Goal: Task Accomplishment & Management: Manage account settings

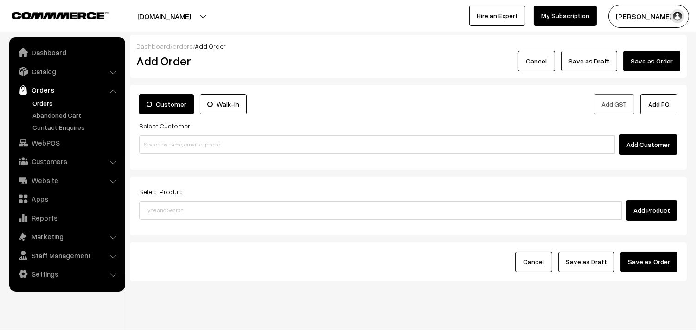
click at [160, 135] on div "Add Customer" at bounding box center [408, 144] width 538 height 20
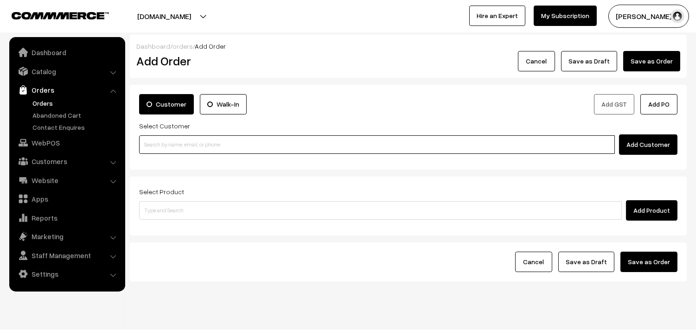
click at [162, 139] on input at bounding box center [377, 144] width 476 height 19
paste input "94443 56220"
click at [158, 139] on input "94443 56220" at bounding box center [377, 144] width 476 height 19
click at [160, 159] on link "Ramanujam 94443 56220 [9444356220]" at bounding box center [379, 162] width 478 height 14
type input "94443 56220"
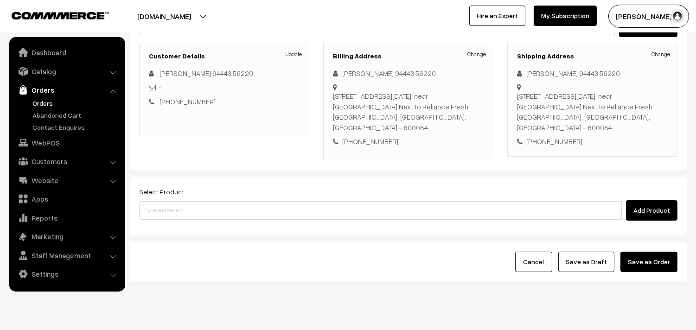
scroll to position [126, 0]
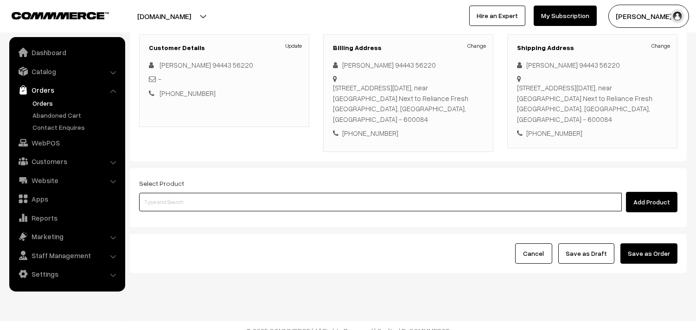
click at [196, 197] on input at bounding box center [380, 202] width 483 height 19
type input "l"
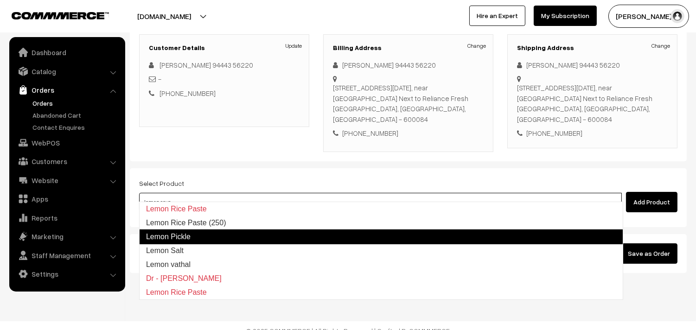
type input "lemon sevai"
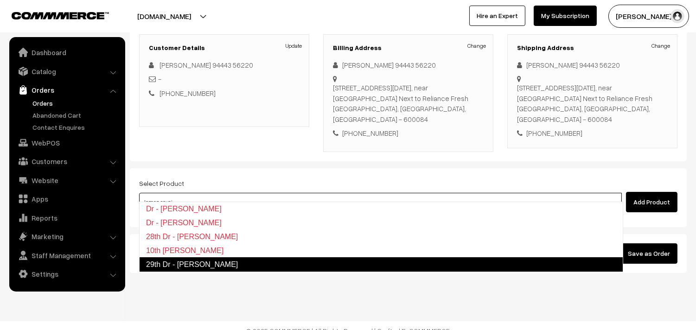
drag, startPoint x: 187, startPoint y: 269, endPoint x: 186, endPoint y: 263, distance: 5.6
click at [187, 269] on link "29th Dr - Lemon Sevai" at bounding box center [381, 264] width 484 height 15
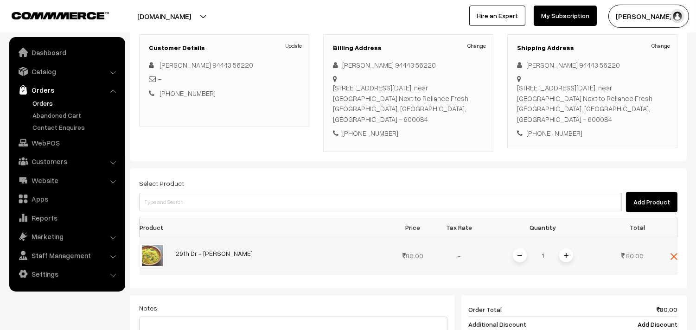
click at [568, 253] on img at bounding box center [566, 255] width 5 height 5
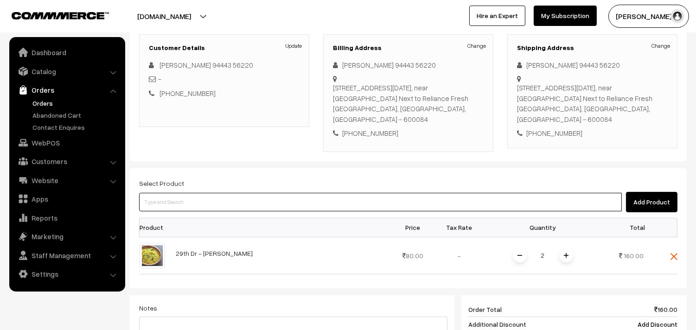
click at [154, 194] on input at bounding box center [380, 202] width 483 height 19
type input "c"
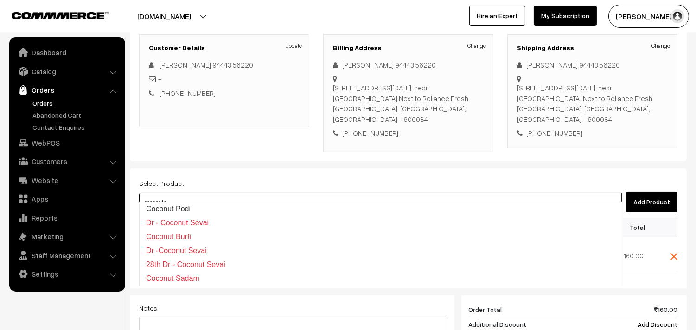
type input "coconut se"
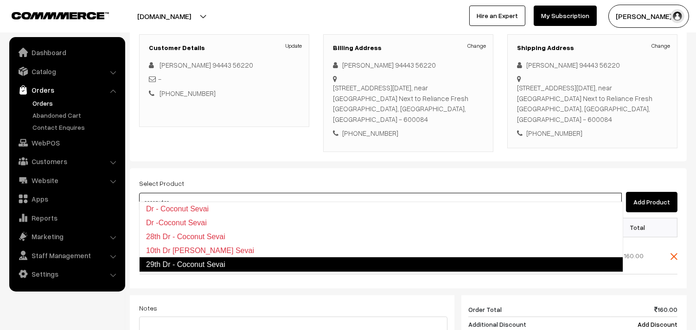
click at [204, 261] on link "29th Dr - Coconut Sevai" at bounding box center [381, 264] width 484 height 15
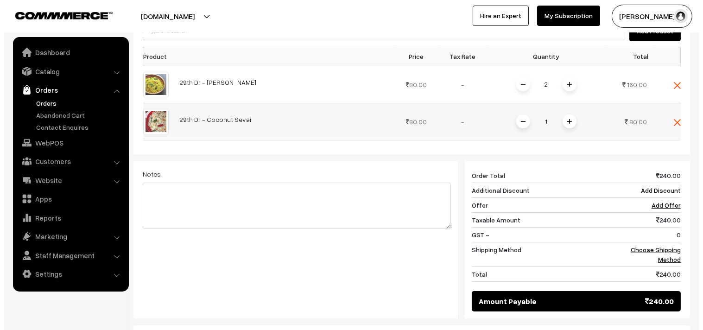
scroll to position [281, 0]
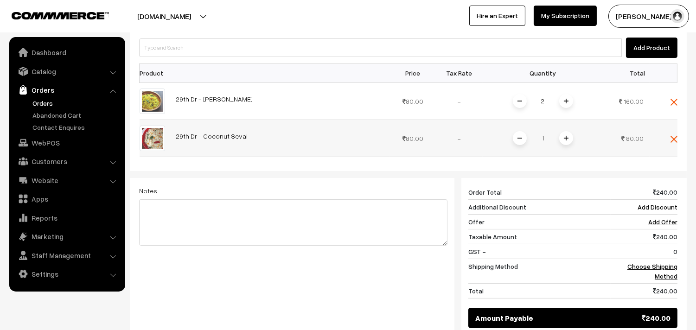
click at [565, 136] on img at bounding box center [566, 138] width 5 height 5
click at [656, 262] on link "Choose Shipping Method" at bounding box center [652, 271] width 50 height 18
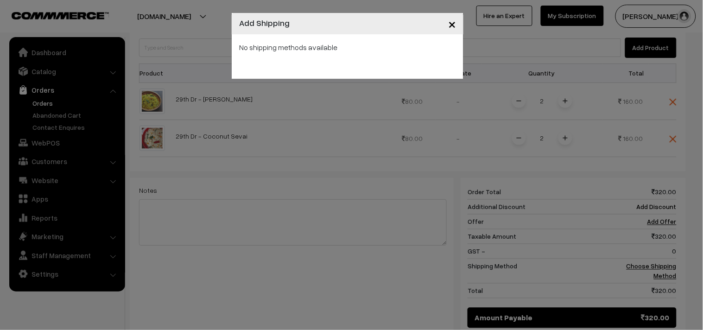
click at [458, 23] on button "×" at bounding box center [452, 23] width 23 height 29
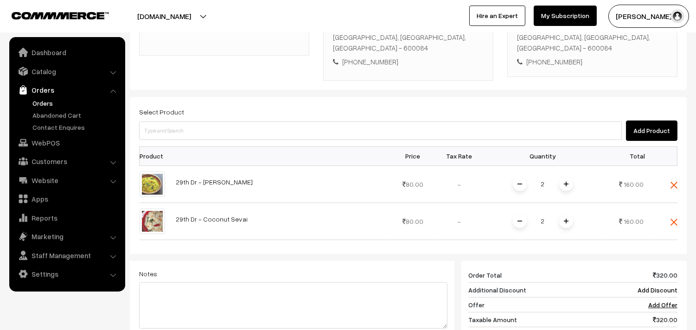
scroll to position [178, 0]
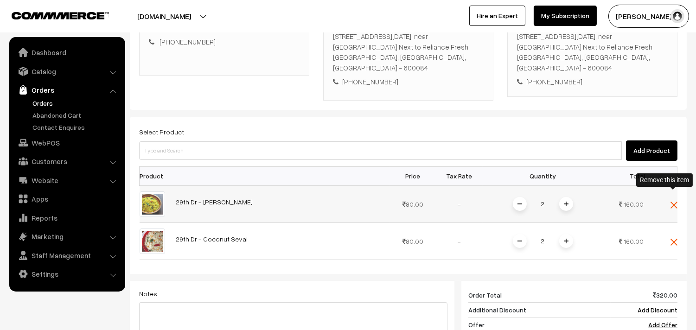
click at [674, 202] on img at bounding box center [673, 205] width 7 height 7
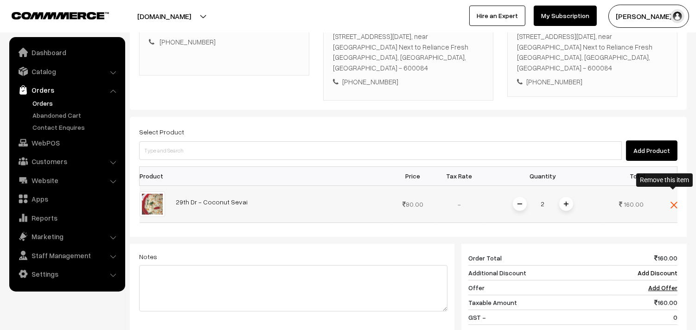
click at [670, 202] on img at bounding box center [673, 205] width 7 height 7
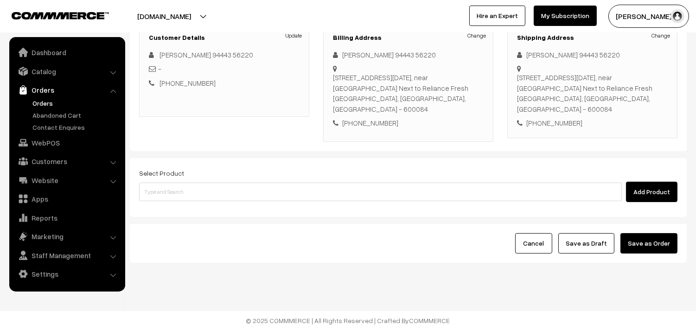
scroll to position [126, 0]
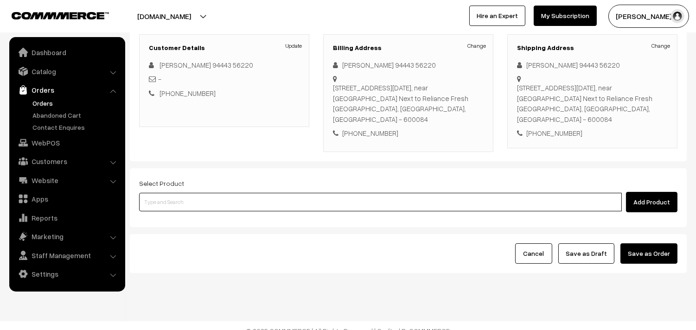
click at [170, 193] on input at bounding box center [380, 202] width 483 height 19
type input "3"
type input "30th wi"
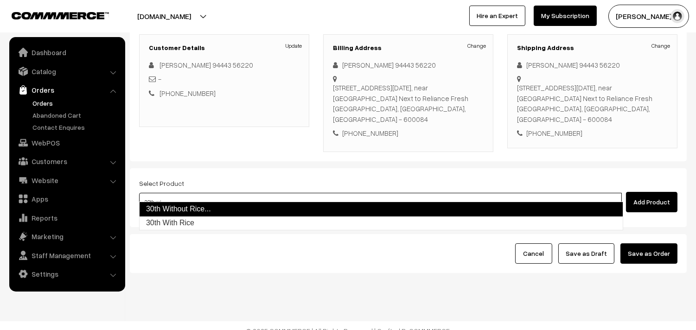
click at [149, 210] on link "30th Without Rice..." at bounding box center [381, 209] width 484 height 15
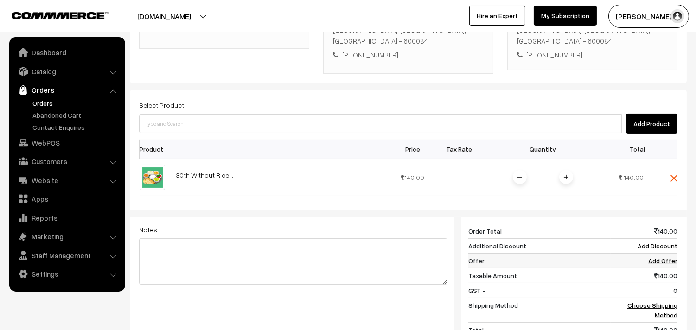
scroll to position [281, 0]
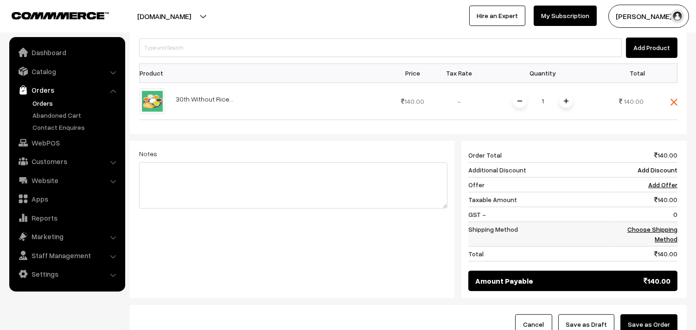
click at [657, 225] on link "Choose Shipping Method" at bounding box center [652, 234] width 50 height 18
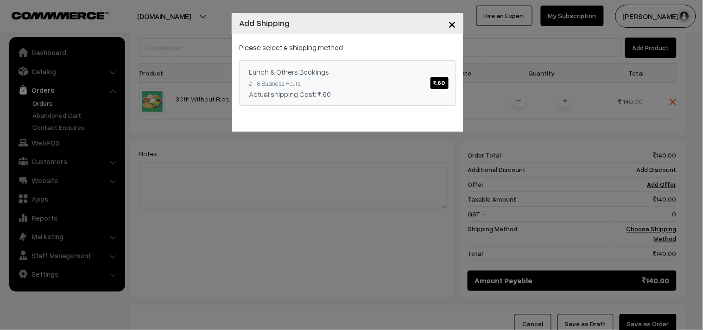
click at [433, 77] on span "₹.60" at bounding box center [440, 83] width 18 height 12
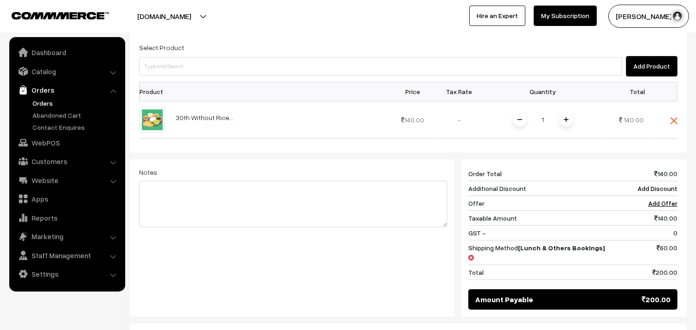
scroll to position [229, 0]
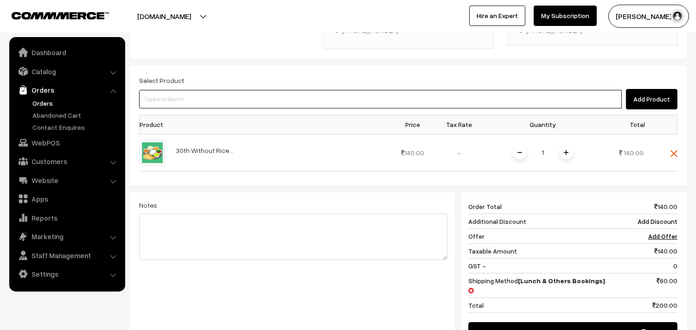
click at [187, 92] on input at bounding box center [380, 99] width 483 height 19
type input "lemon sevai"
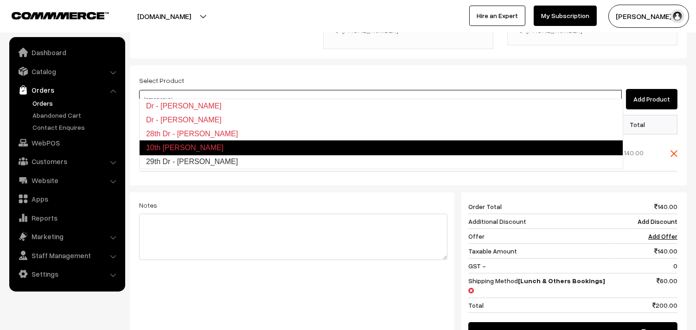
click at [186, 164] on link "29th Dr - Lemon Sevai" at bounding box center [381, 162] width 483 height 14
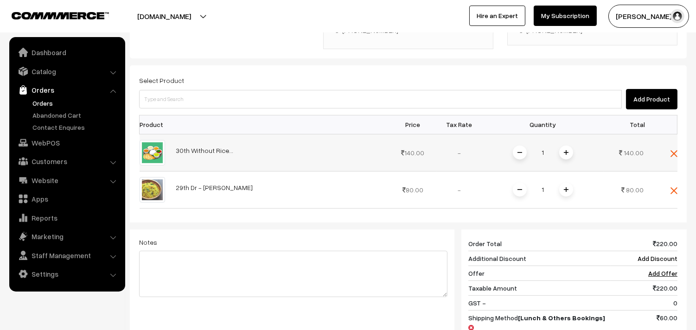
click at [567, 150] on img at bounding box center [566, 152] width 5 height 5
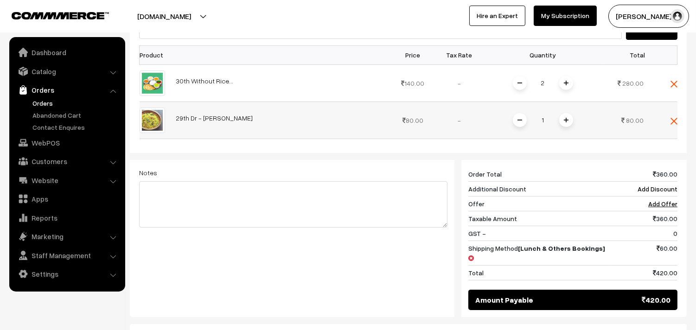
scroll to position [281, 0]
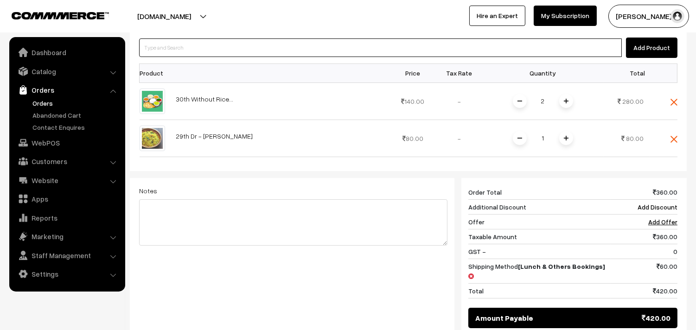
click at [179, 38] on input at bounding box center [380, 47] width 483 height 19
type input "coconut sev"
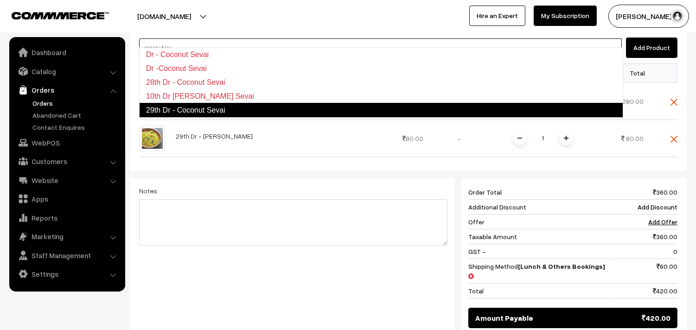
click at [201, 109] on link "29th Dr - Coconut Sevai" at bounding box center [381, 110] width 484 height 15
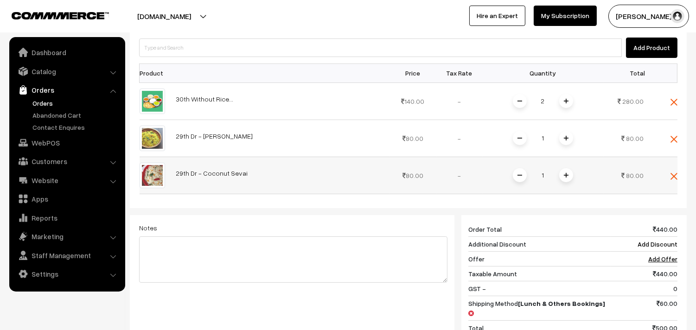
click at [566, 173] on img at bounding box center [566, 175] width 5 height 5
click at [673, 99] on img at bounding box center [673, 102] width 7 height 7
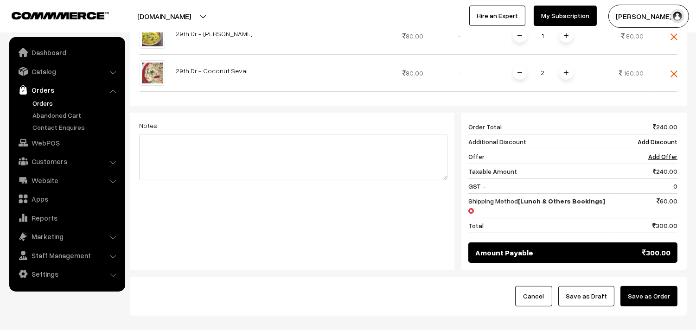
scroll to position [379, 0]
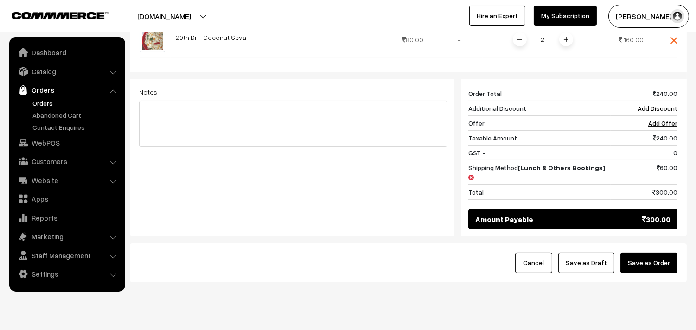
click at [660, 253] on button "Save as Order" at bounding box center [648, 263] width 57 height 20
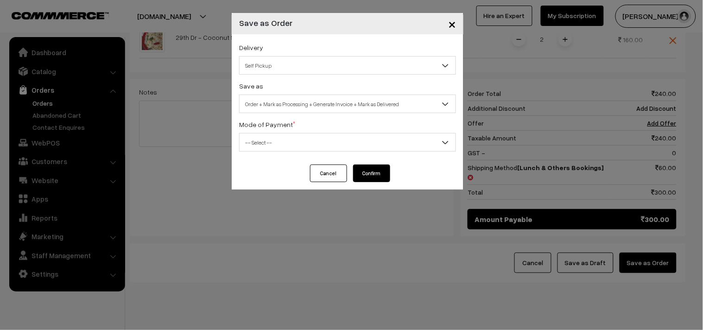
click at [450, 19] on span "×" at bounding box center [452, 23] width 8 height 17
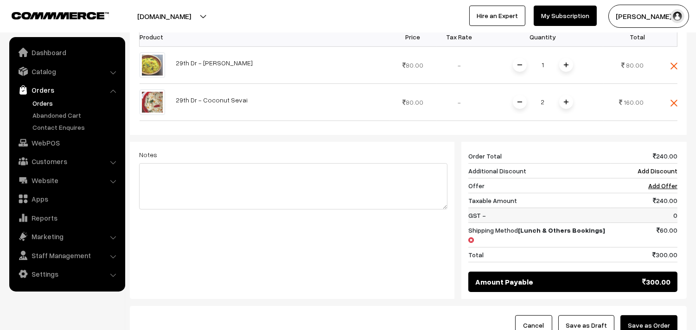
scroll to position [225, 0]
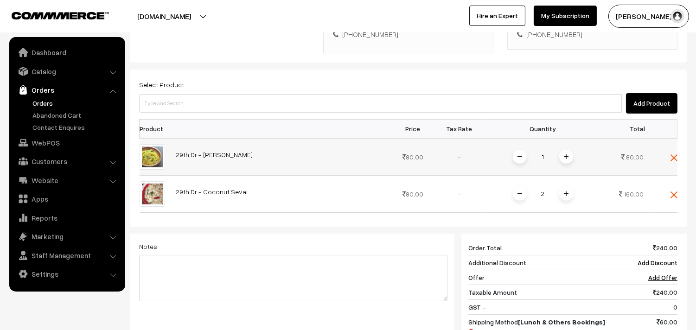
click at [565, 154] on img at bounding box center [566, 156] width 5 height 5
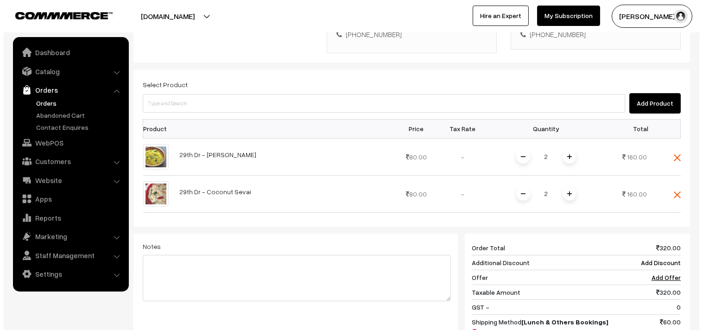
scroll to position [379, 0]
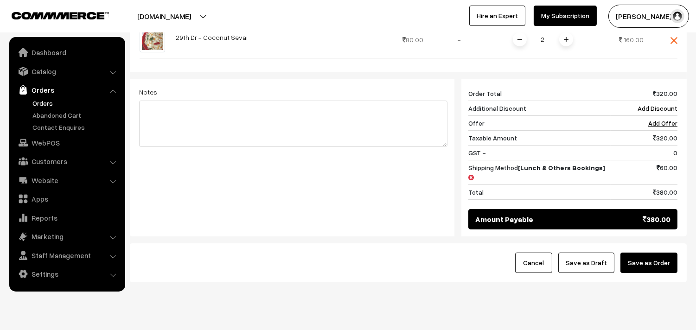
click at [658, 253] on button "Save as Order" at bounding box center [648, 263] width 57 height 20
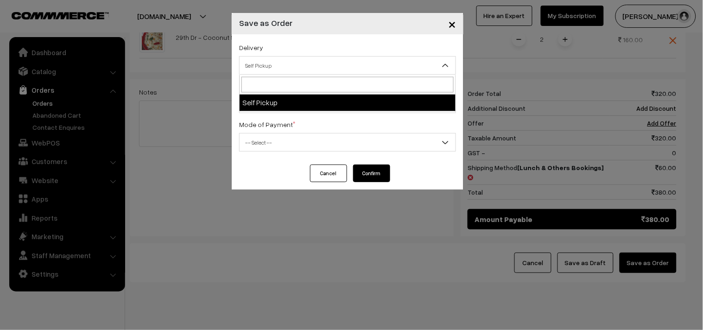
click at [280, 62] on span "Self Pickup" at bounding box center [348, 65] width 216 height 16
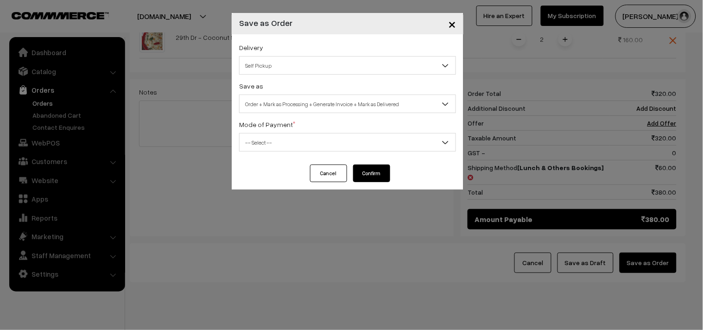
click at [277, 127] on label "Mode of Payment *" at bounding box center [267, 125] width 56 height 10
click at [271, 99] on span "Order + Mark as Processing + Generate Invoice + Mark as Delivered" at bounding box center [348, 104] width 216 height 16
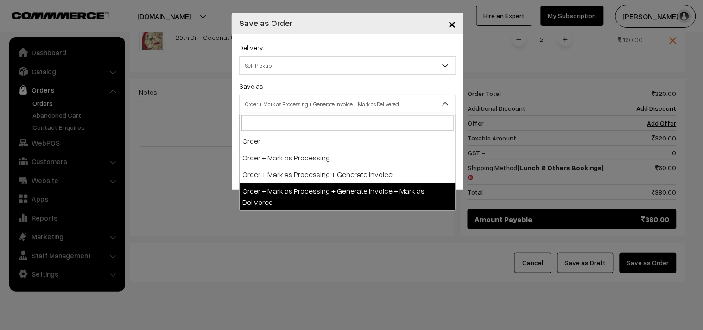
click at [269, 71] on span "Self Pickup" at bounding box center [348, 65] width 216 height 16
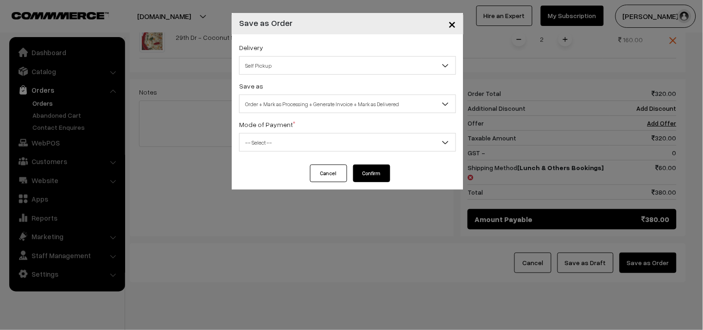
click at [300, 102] on span "Order + Mark as Processing + Generate Invoice + Mark as Delivered" at bounding box center [348, 104] width 216 height 16
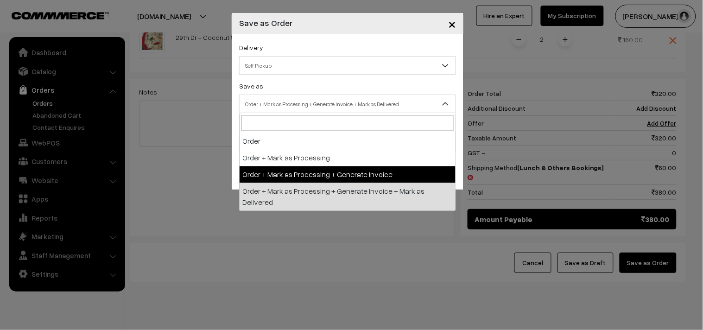
select select "3"
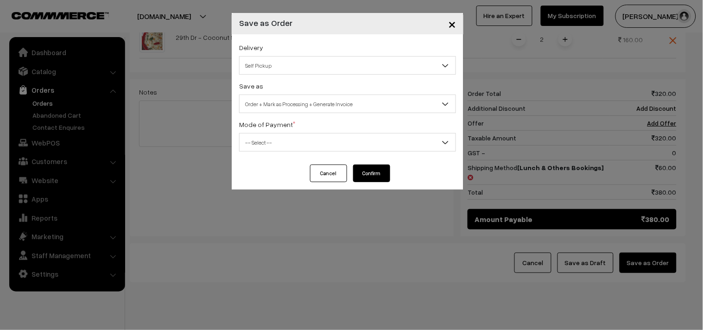
click at [256, 136] on span "-- Select --" at bounding box center [348, 142] width 216 height 16
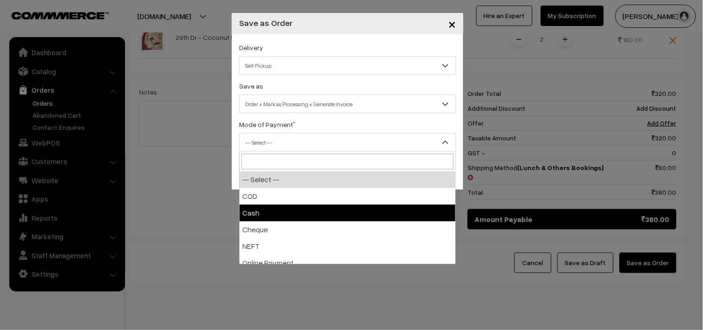
select select "2"
checkbox input "true"
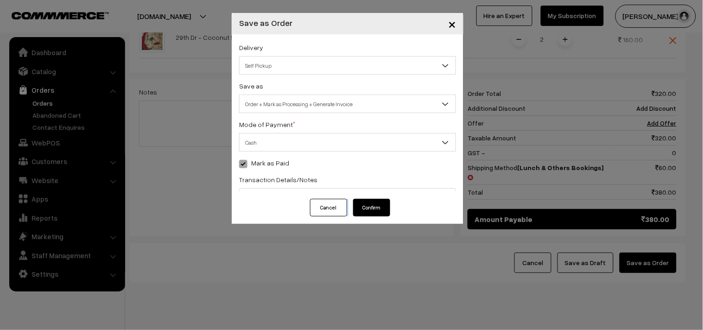
click at [252, 208] on div "× Save as Order Delivery Self Pickup Self Pickup Save as Order Order + Mark as …" at bounding box center [348, 118] width 232 height 211
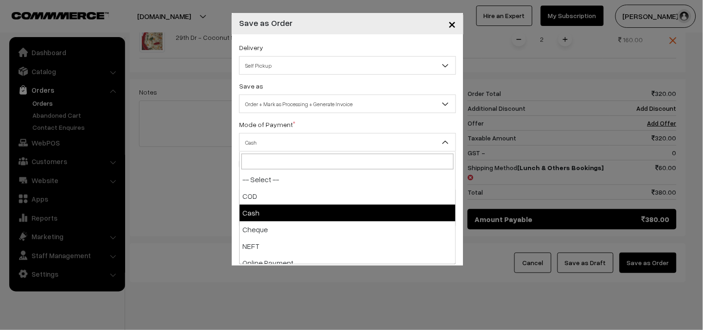
click at [256, 146] on span "Cash" at bounding box center [348, 142] width 216 height 16
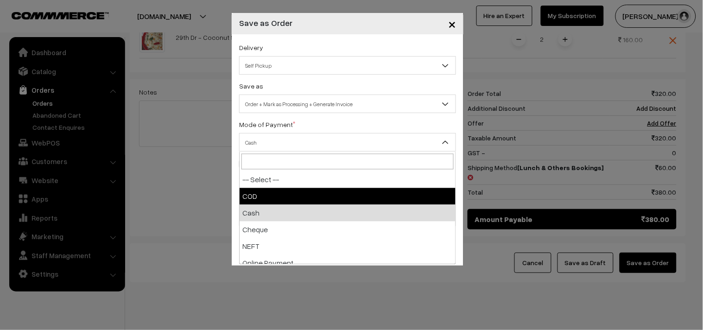
drag, startPoint x: 261, startPoint y: 195, endPoint x: 270, endPoint y: 198, distance: 10.1
select select "1"
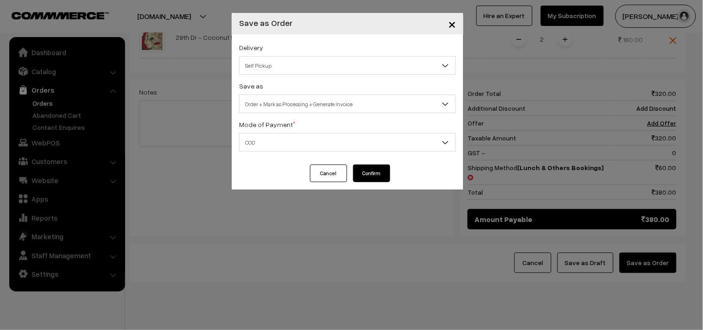
click at [376, 172] on button "Confirm" at bounding box center [371, 174] width 37 height 18
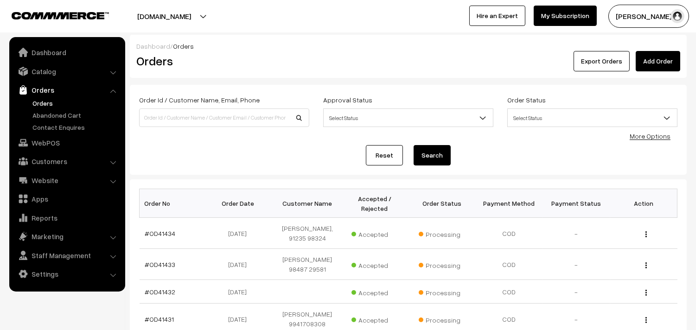
click at [36, 100] on link "Orders" at bounding box center [76, 103] width 92 height 10
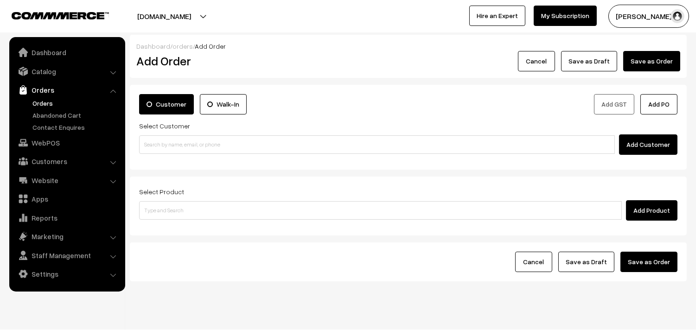
click at [50, 102] on link "Orders" at bounding box center [76, 103] width 92 height 10
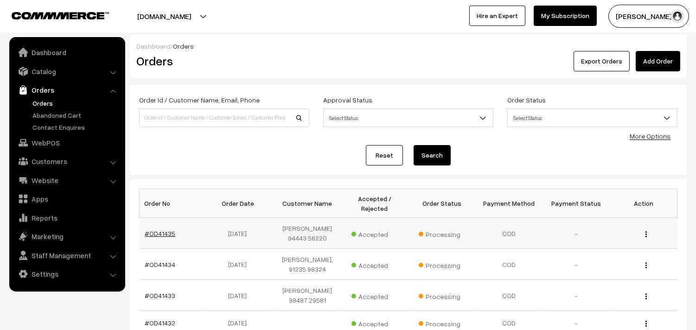
click at [154, 236] on link "#OD41435" at bounding box center [160, 234] width 31 height 8
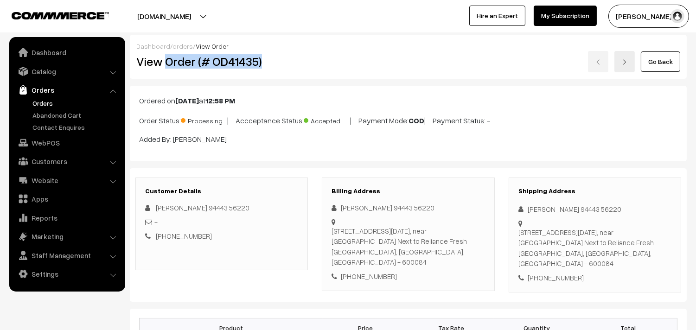
drag, startPoint x: 0, startPoint y: 0, endPoint x: 270, endPoint y: 60, distance: 276.9
click at [270, 60] on h2 "View Order (# OD41435)" at bounding box center [222, 61] width 172 height 14
copy h2 "Order (# OD41435)"
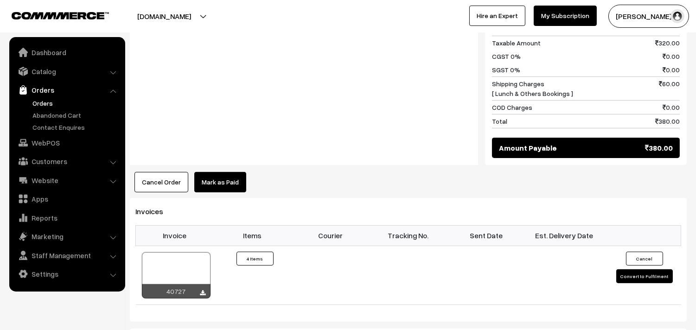
scroll to position [618, 0]
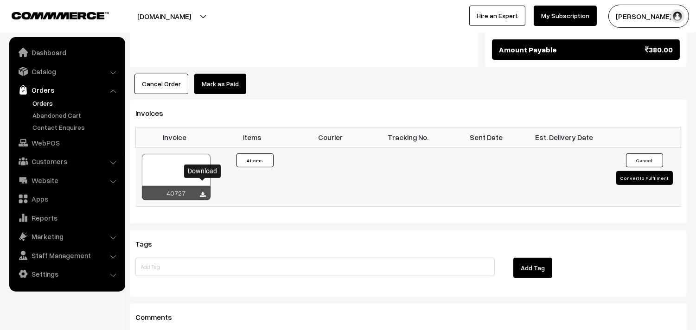
click at [203, 192] on icon at bounding box center [203, 195] width 6 height 6
click at [37, 106] on link "Orders" at bounding box center [76, 103] width 92 height 10
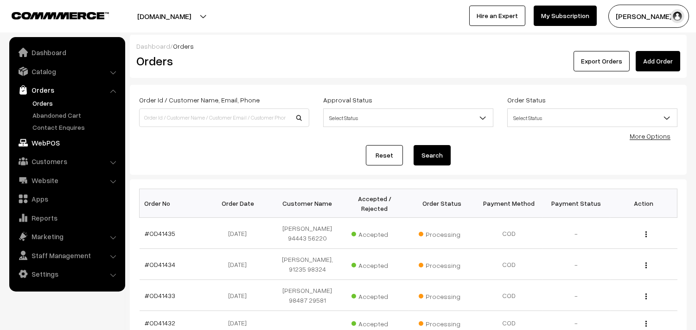
click at [45, 140] on link "WebPOS" at bounding box center [67, 142] width 110 height 17
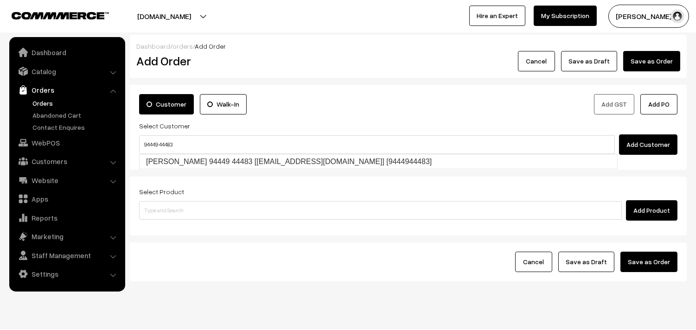
click at [161, 141] on input "94449 44483" at bounding box center [377, 144] width 476 height 19
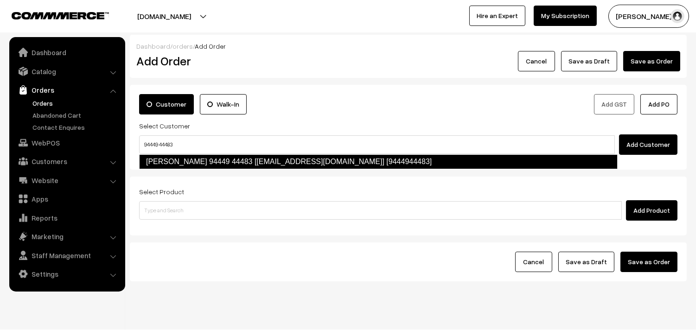
click at [166, 158] on link "[PERSON_NAME] 94449 44483 [[EMAIL_ADDRESS][DOMAIN_NAME]] [9444944483]" at bounding box center [378, 161] width 478 height 15
type input "94449 44483"
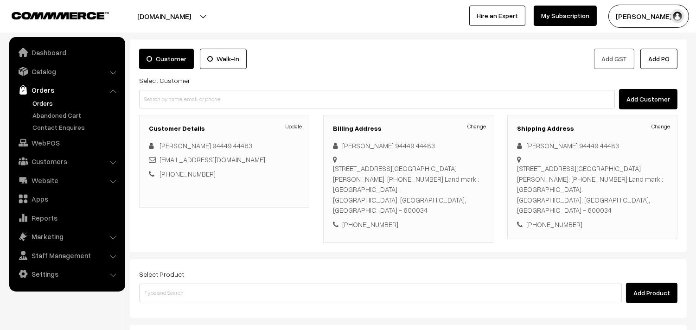
scroll to position [137, 0]
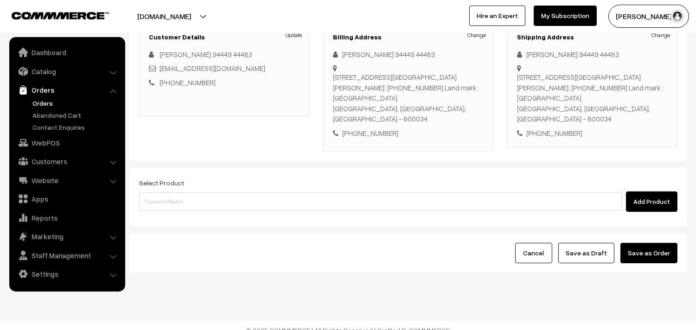
click at [187, 206] on div "Select Product Add Product" at bounding box center [408, 197] width 557 height 59
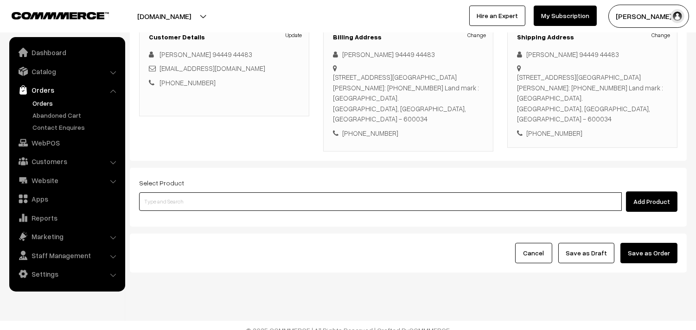
click at [191, 196] on input at bounding box center [380, 201] width 483 height 19
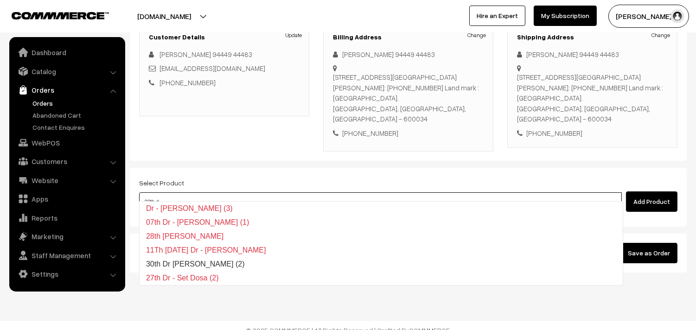
type input "30th dr"
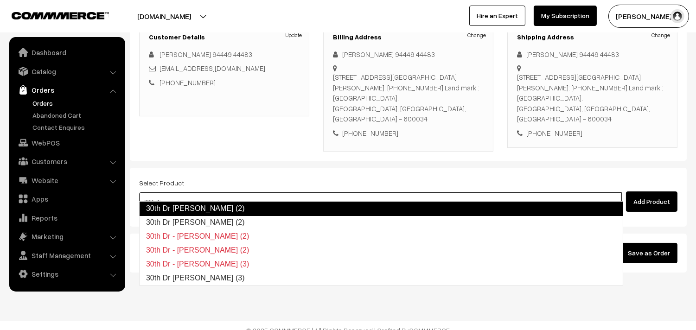
click at [204, 210] on link "30th Dr Poori (2)" at bounding box center [381, 208] width 484 height 15
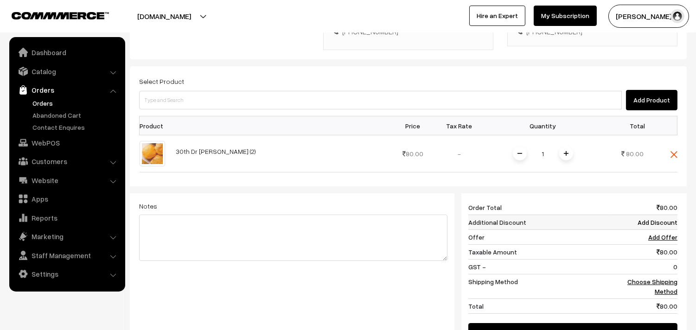
scroll to position [240, 0]
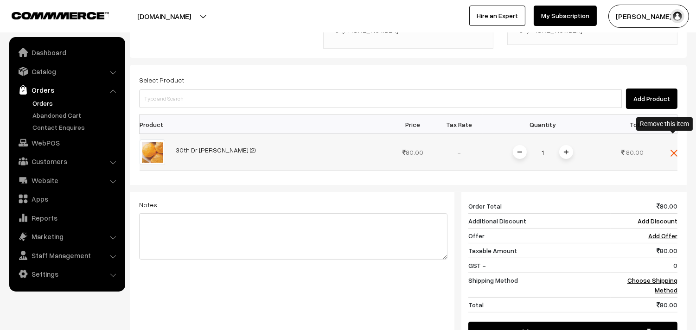
click at [673, 150] on img at bounding box center [673, 153] width 7 height 7
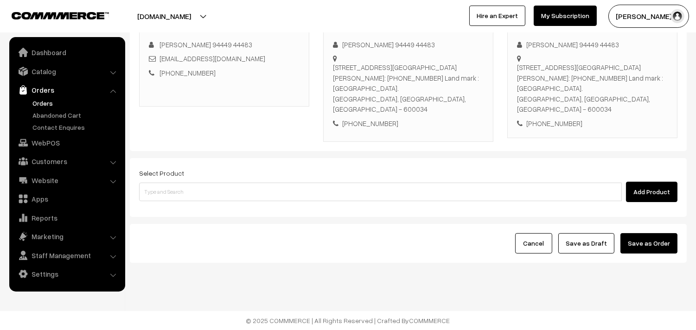
scroll to position [137, 0]
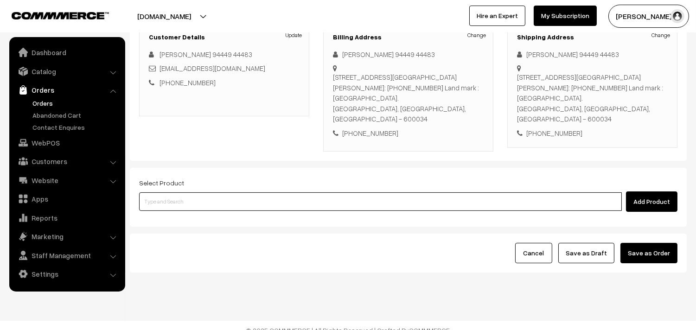
click at [168, 192] on input at bounding box center [380, 201] width 483 height 19
type input "29th dr"
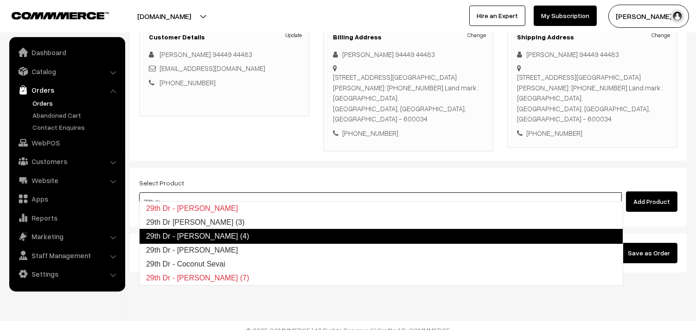
click at [199, 236] on link "29th Dr - [PERSON_NAME] (4)" at bounding box center [381, 236] width 484 height 15
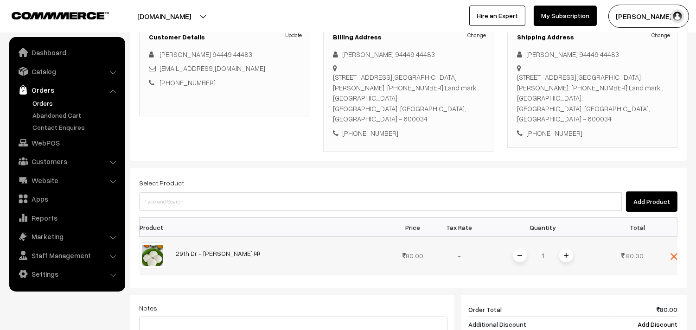
click at [568, 253] on img at bounding box center [566, 255] width 5 height 5
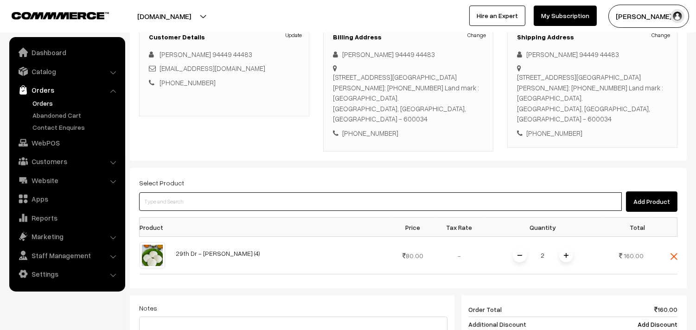
click at [151, 192] on input at bounding box center [380, 201] width 483 height 19
type input "29th dr"
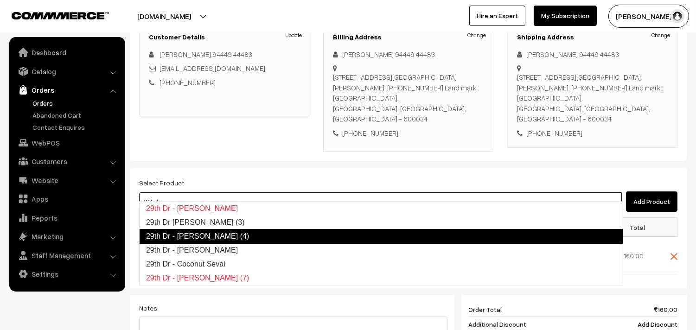
click at [203, 229] on link "29th Dr - Idly (4)" at bounding box center [381, 236] width 484 height 15
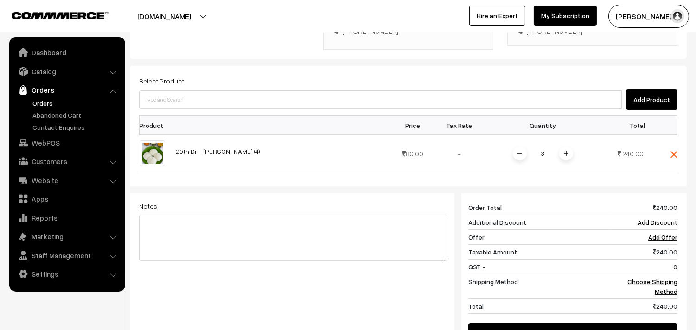
scroll to position [240, 0]
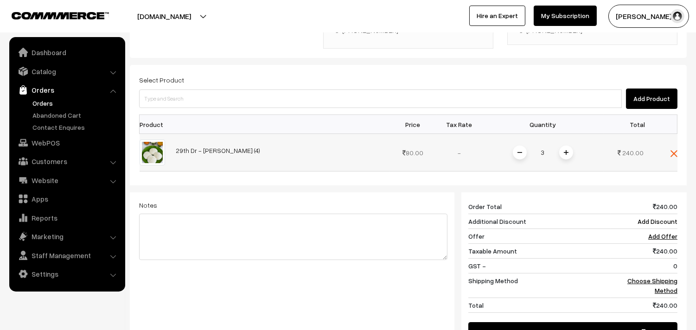
drag, startPoint x: 521, startPoint y: 141, endPoint x: 486, endPoint y: 134, distance: 35.6
click at [520, 150] on img at bounding box center [519, 152] width 5 height 5
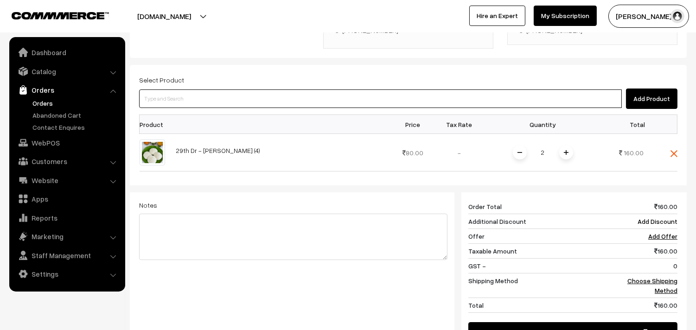
click at [179, 89] on input at bounding box center [380, 98] width 483 height 19
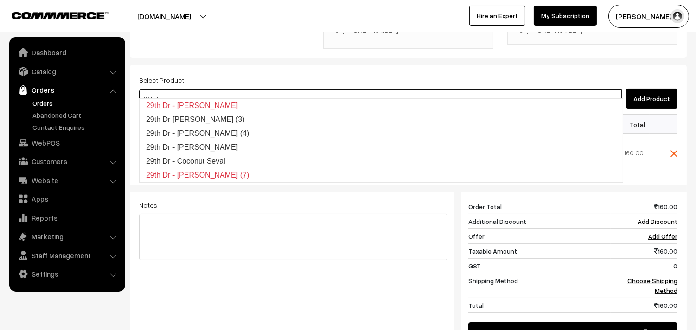
type input "29th dr c"
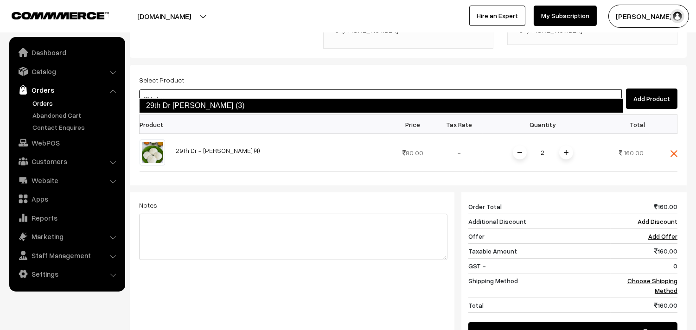
click at [184, 105] on link "29th Dr [PERSON_NAME] (3)" at bounding box center [381, 105] width 484 height 15
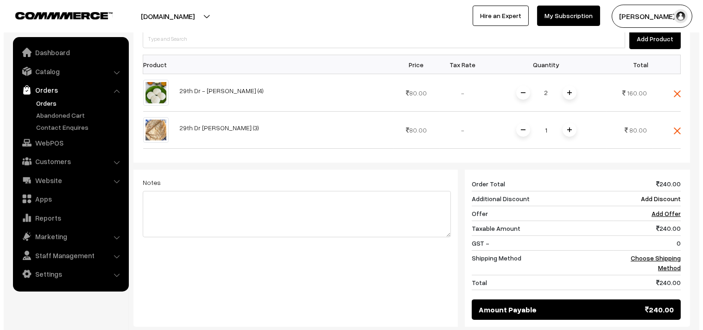
scroll to position [395, 0]
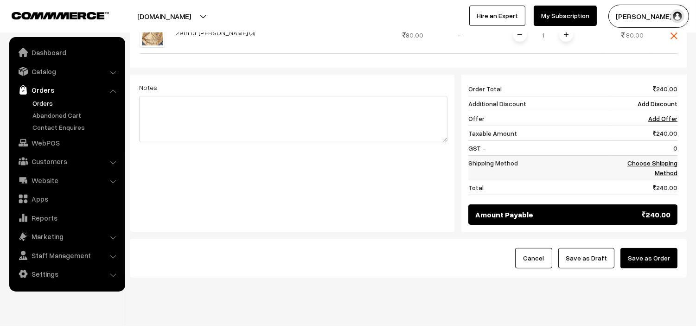
click at [652, 159] on link "Choose Shipping Method" at bounding box center [652, 168] width 50 height 18
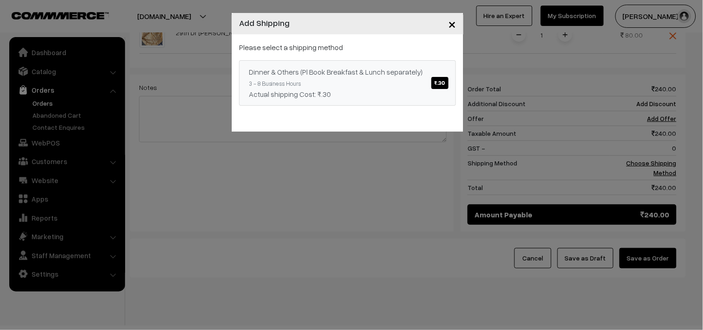
click at [439, 76] on div "Dinner & Others (Pl Book Breakfast & Lunch separately) ₹.30" at bounding box center [348, 71] width 198 height 11
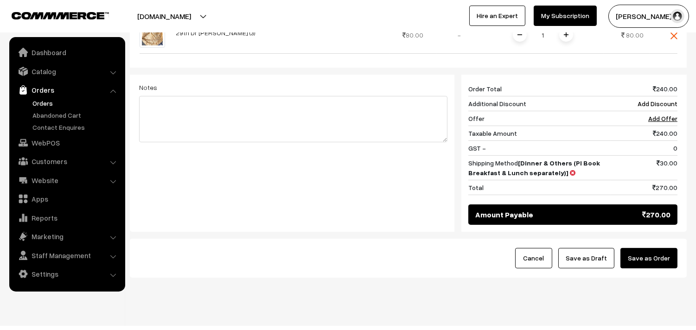
click at [637, 248] on button "Save as Order" at bounding box center [648, 258] width 57 height 20
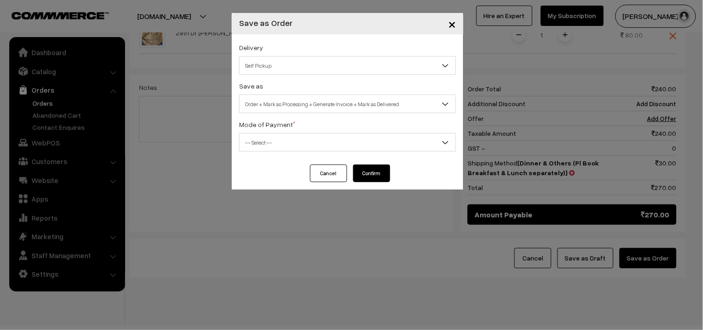
click at [291, 66] on span "Self Pickup" at bounding box center [348, 65] width 216 height 16
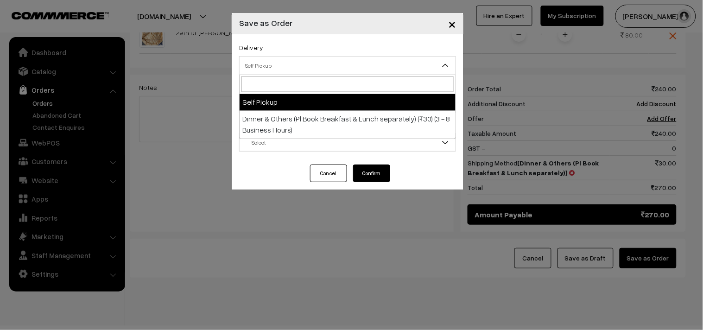
select select "DOP1"
select select "3"
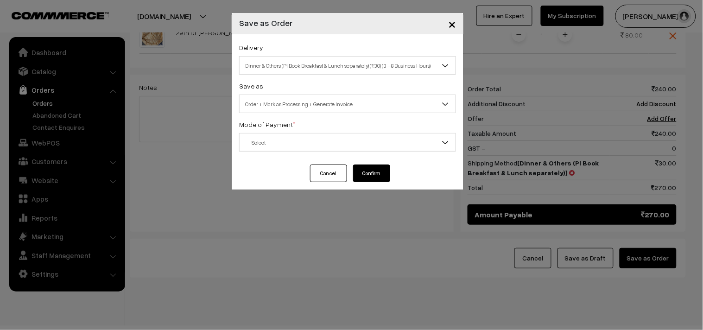
click at [287, 100] on span "Order + Mark as Processing + Generate Invoice" at bounding box center [348, 104] width 216 height 16
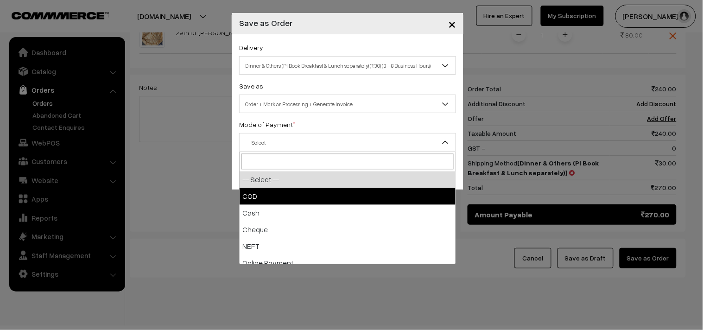
select select "1"
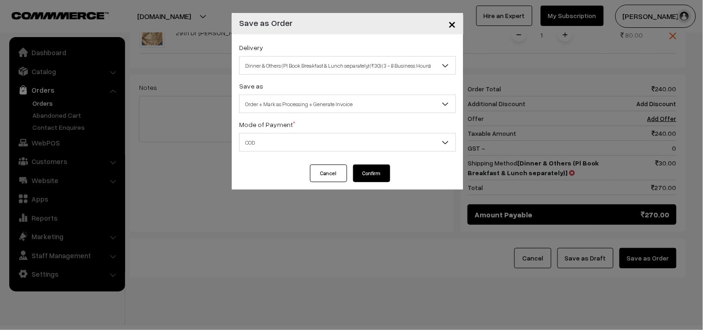
click at [369, 172] on button "Confirm" at bounding box center [371, 174] width 37 height 18
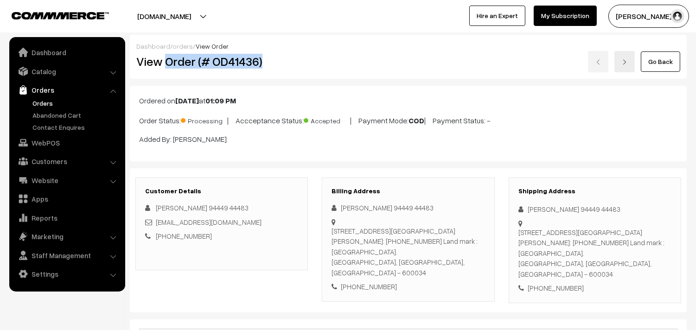
drag, startPoint x: 0, startPoint y: 0, endPoint x: 309, endPoint y: 84, distance: 320.0
click at [270, 62] on h2 "View Order (# OD41436)" at bounding box center [222, 61] width 172 height 14
copy h2 "Order (# OD41436)"
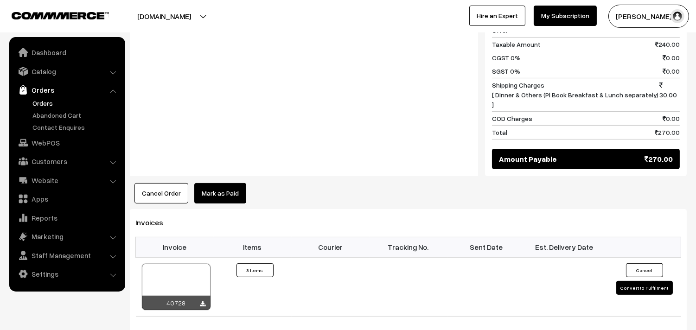
scroll to position [567, 0]
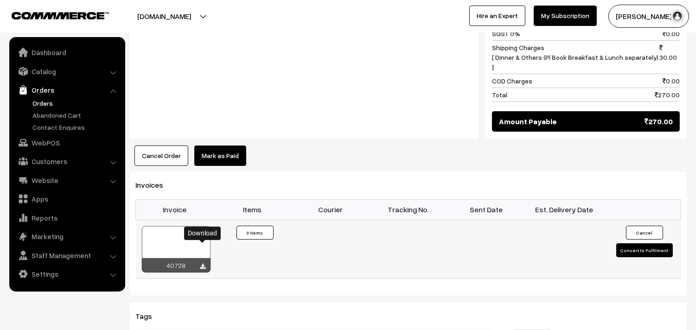
click at [203, 264] on icon at bounding box center [203, 267] width 6 height 6
click at [50, 135] on link "WebPOS" at bounding box center [67, 142] width 110 height 17
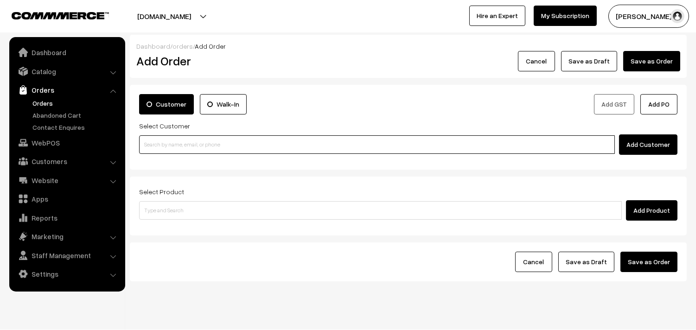
drag, startPoint x: 0, startPoint y: 0, endPoint x: 207, endPoint y: 146, distance: 253.5
click at [214, 148] on input at bounding box center [377, 144] width 476 height 19
paste input "98849 44081"
click at [161, 153] on input "98849 44081" at bounding box center [377, 144] width 476 height 19
click at [166, 158] on link "Viji 98849 44081 [9884944081]" at bounding box center [379, 162] width 478 height 14
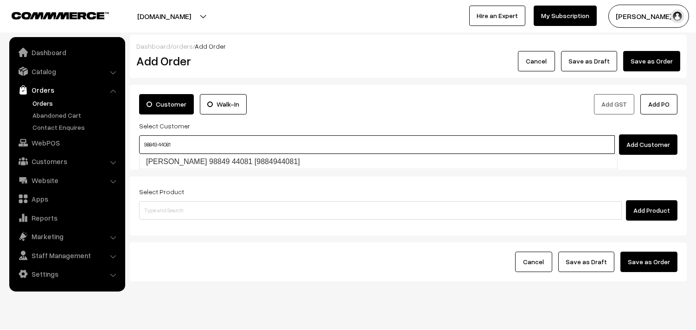
type input "98849 44081"
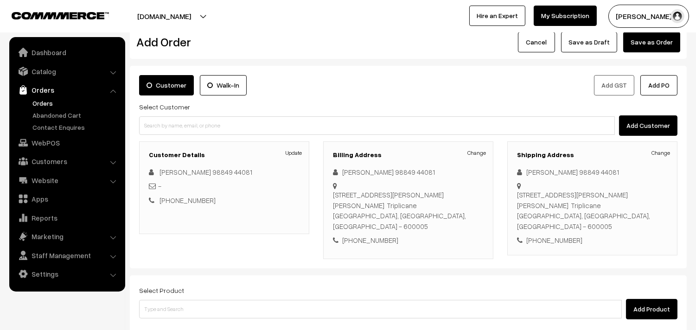
scroll to position [126, 0]
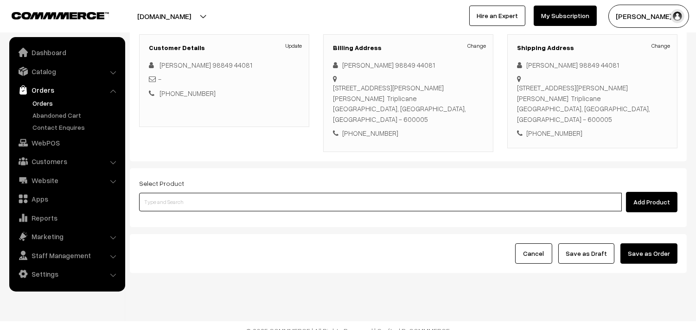
click at [229, 193] on input at bounding box center [380, 202] width 483 height 19
type input "29th dr"
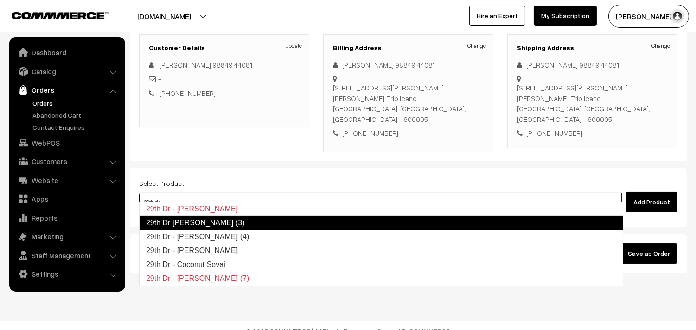
click at [206, 220] on link "29th Dr Chappathi (3)" at bounding box center [381, 223] width 484 height 15
click at [171, 178] on div "Select Product Add Product" at bounding box center [408, 195] width 538 height 35
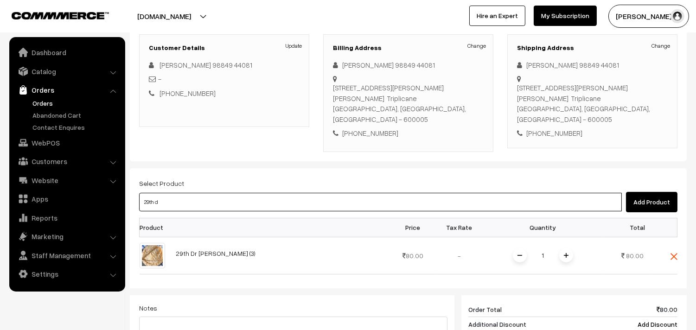
type input "29th dr"
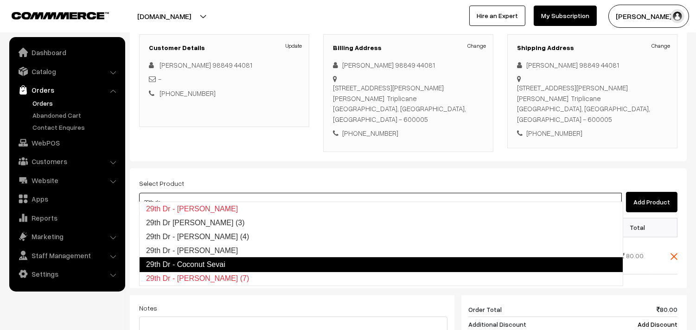
click at [202, 265] on link "29th Dr - Coconut Sevai" at bounding box center [381, 264] width 484 height 15
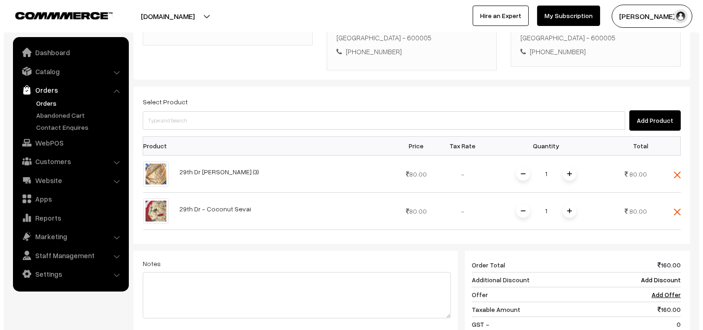
scroll to position [389, 0]
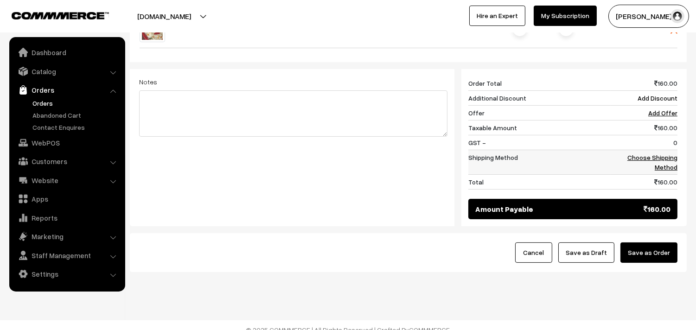
click at [643, 153] on link "Choose Shipping Method" at bounding box center [652, 162] width 50 height 18
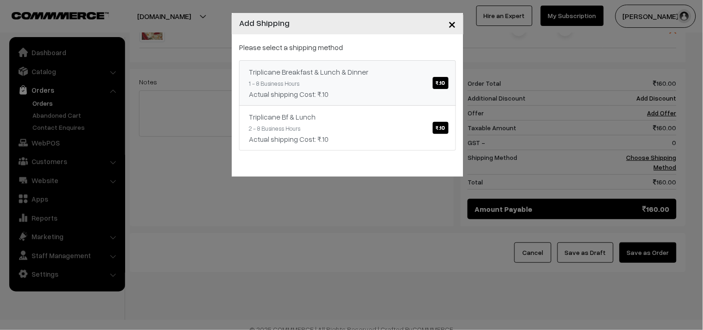
click at [382, 66] on div "Triplicane Breakfast & Lunch & Dinner ₹.10" at bounding box center [348, 71] width 198 height 11
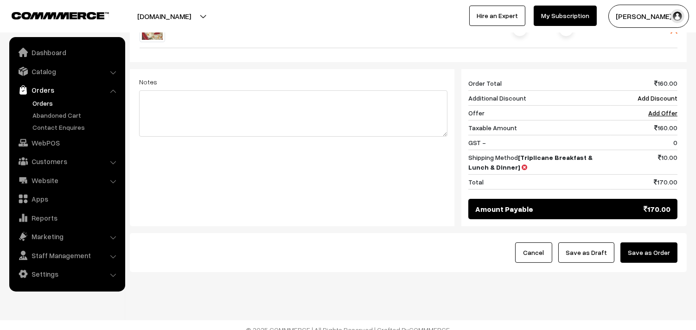
click at [669, 250] on button "Save as Order" at bounding box center [648, 252] width 57 height 20
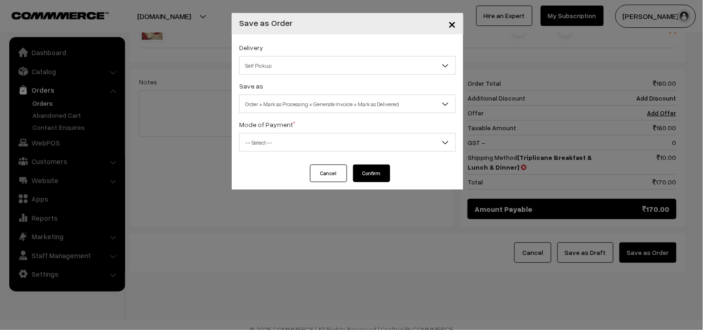
click at [278, 62] on span "Self Pickup" at bounding box center [348, 65] width 216 height 16
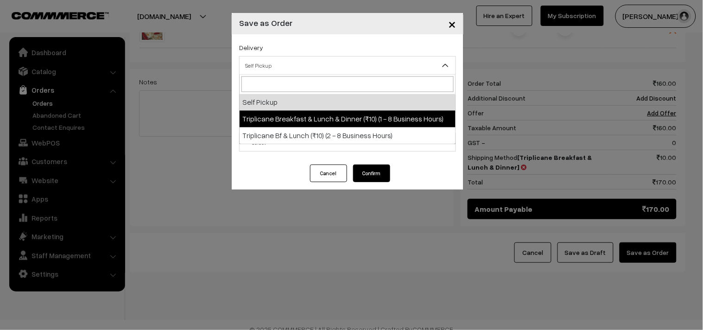
select select "TBL1"
select select "3"
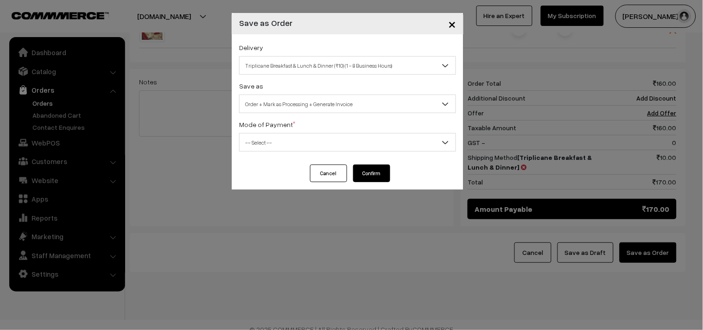
click at [304, 105] on span "Order + Mark as Processing + Generate Invoice" at bounding box center [348, 104] width 216 height 16
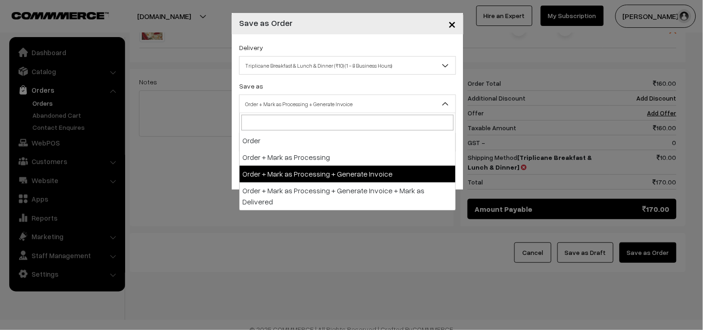
drag, startPoint x: 312, startPoint y: 173, endPoint x: 242, endPoint y: 141, distance: 77.2
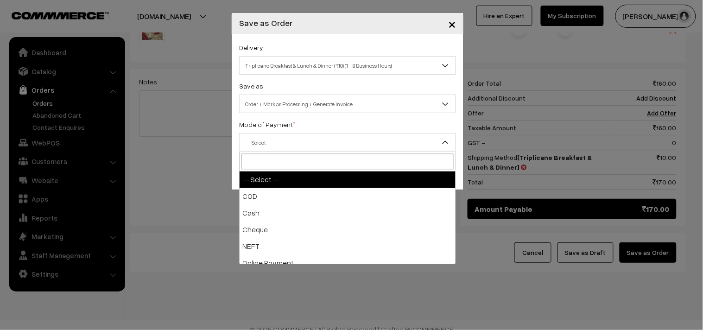
click at [242, 141] on span "-- Select --" at bounding box center [348, 142] width 216 height 16
select select "1"
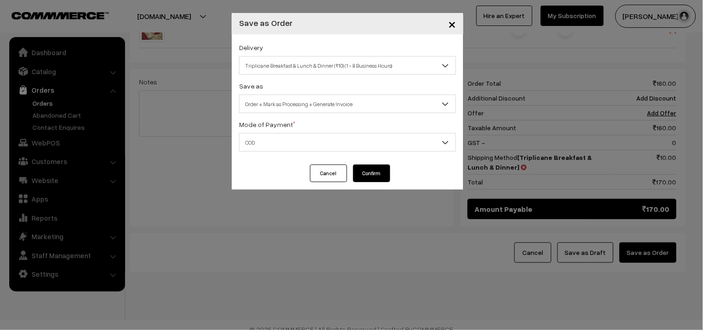
click at [373, 168] on button "Confirm" at bounding box center [371, 174] width 37 height 18
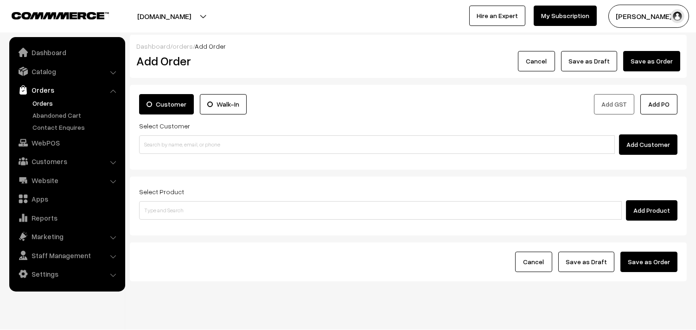
click at [49, 98] on link "Orders" at bounding box center [76, 103] width 92 height 10
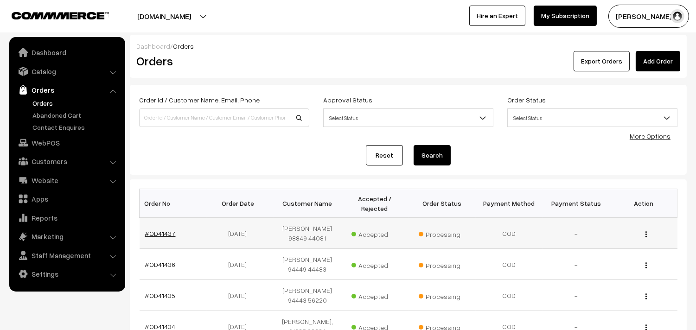
click at [154, 230] on link "#OD41437" at bounding box center [160, 234] width 31 height 8
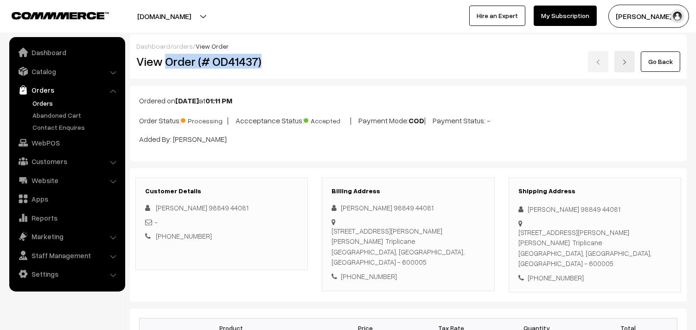
drag, startPoint x: 166, startPoint y: 59, endPoint x: 322, endPoint y: 68, distance: 156.5
click at [310, 65] on div "View Order (# OD41437)" at bounding box center [222, 61] width 186 height 21
copy h2 "Order (# OD41437)"
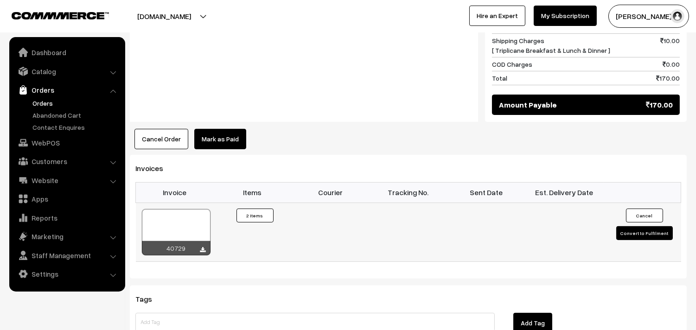
scroll to position [567, 0]
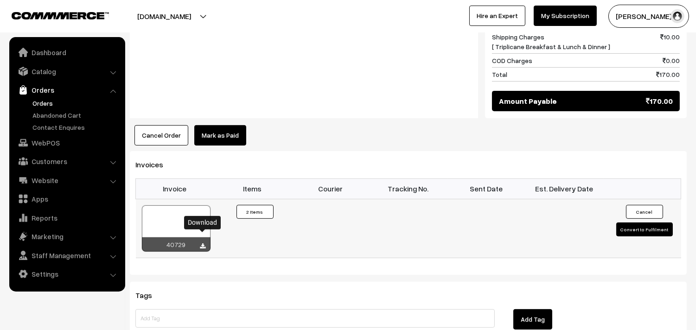
click at [203, 243] on icon at bounding box center [203, 246] width 6 height 6
click at [202, 243] on icon at bounding box center [203, 246] width 6 height 6
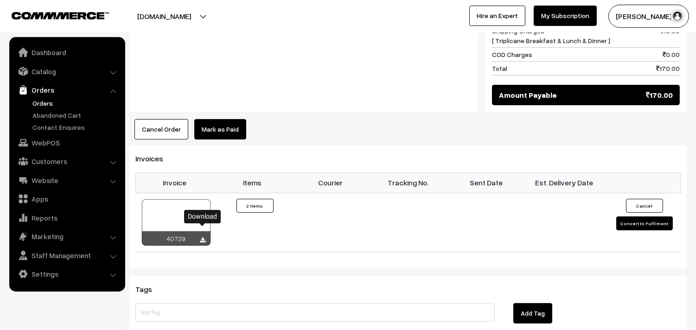
scroll to position [618, 0]
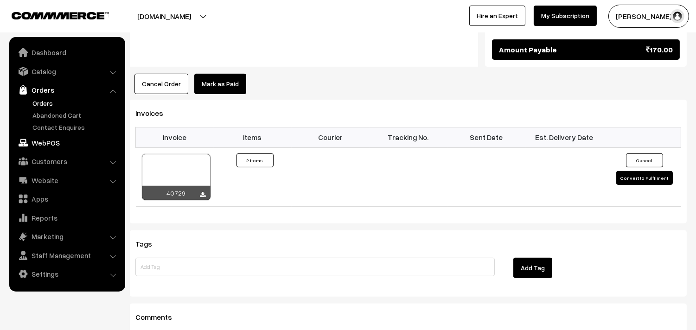
click at [56, 142] on link "WebPOS" at bounding box center [67, 142] width 110 height 17
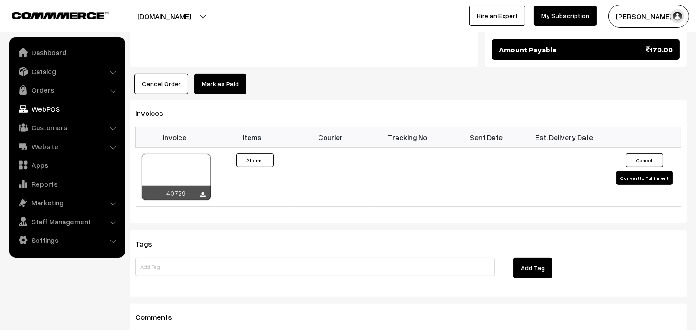
click at [41, 102] on link "WebPOS" at bounding box center [67, 109] width 110 height 17
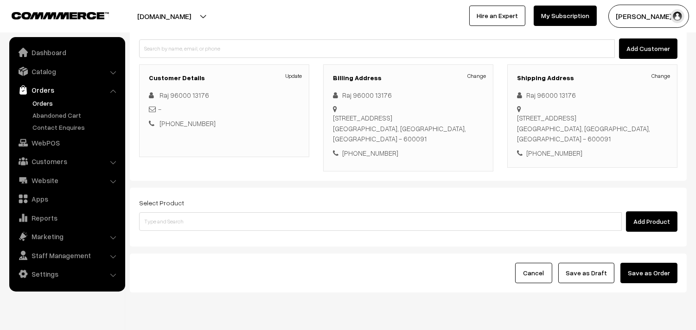
scroll to position [126, 0]
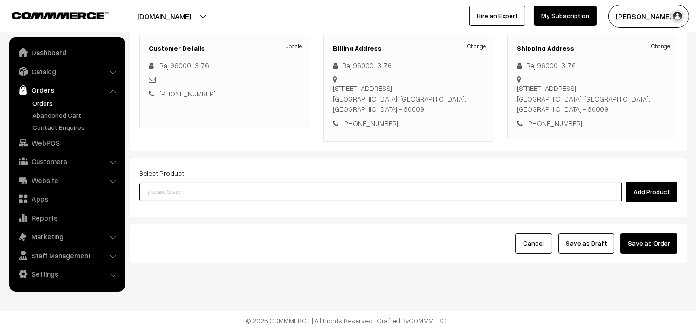
click at [193, 189] on input at bounding box center [380, 192] width 483 height 19
type input "cow ghee"
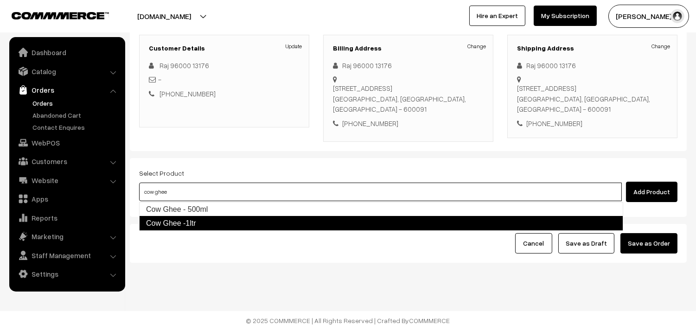
click at [183, 219] on link "Cow Ghee -1ltr" at bounding box center [381, 223] width 484 height 15
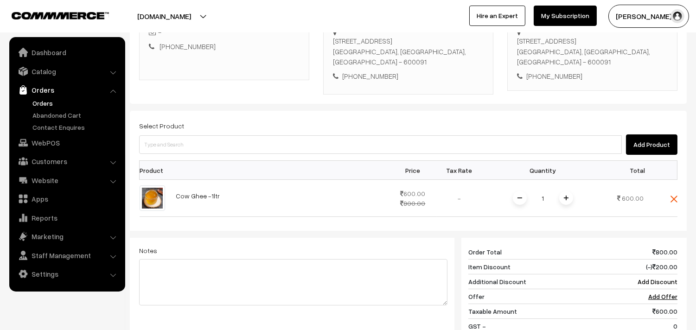
scroll to position [229, 0]
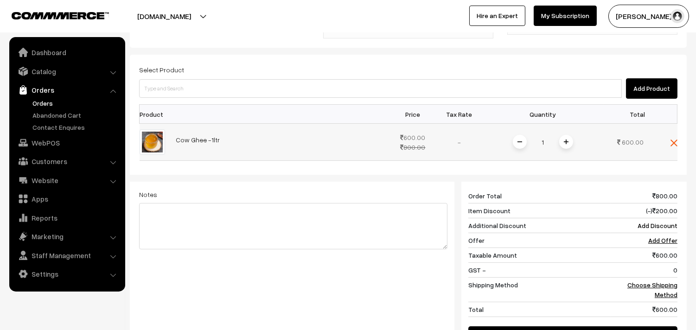
click at [567, 142] on img at bounding box center [566, 142] width 5 height 5
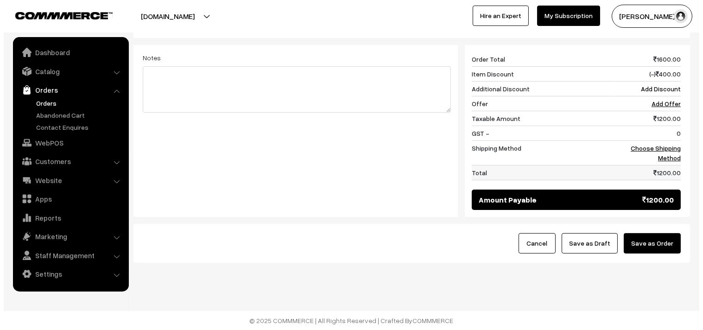
scroll to position [367, 0]
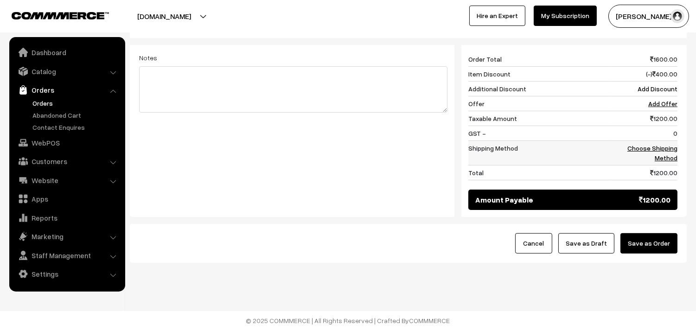
click at [663, 154] on link "Choose Shipping Method" at bounding box center [652, 153] width 50 height 18
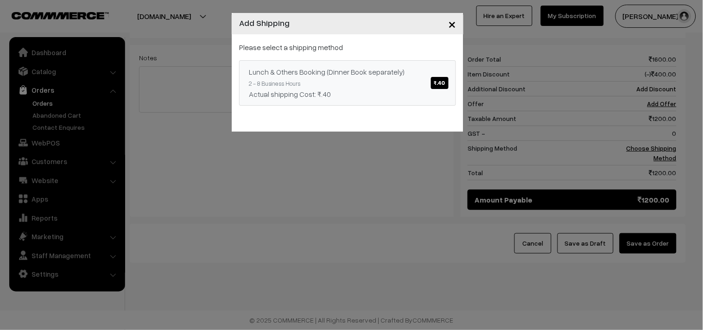
click at [443, 83] on span "₹.40" at bounding box center [440, 83] width 18 height 12
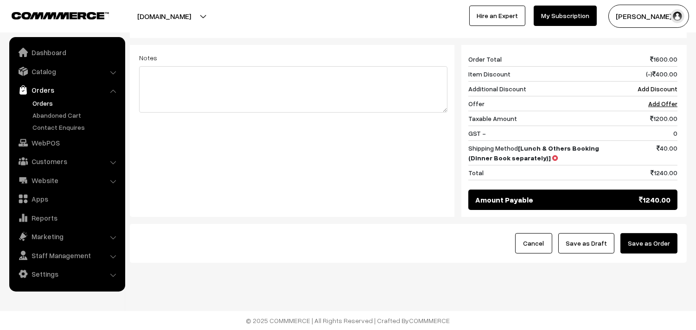
click at [656, 239] on button "Save as Order" at bounding box center [648, 243] width 57 height 20
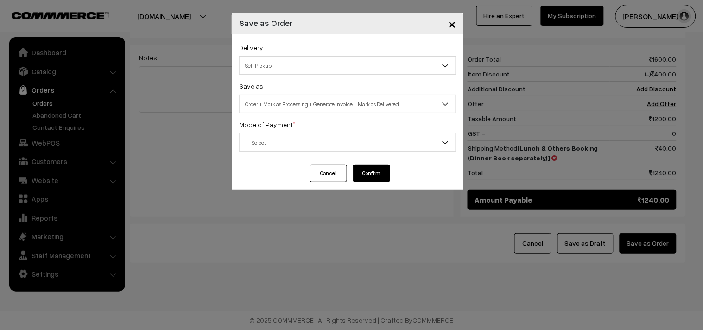
click at [291, 68] on span "Self Pickup" at bounding box center [348, 65] width 216 height 16
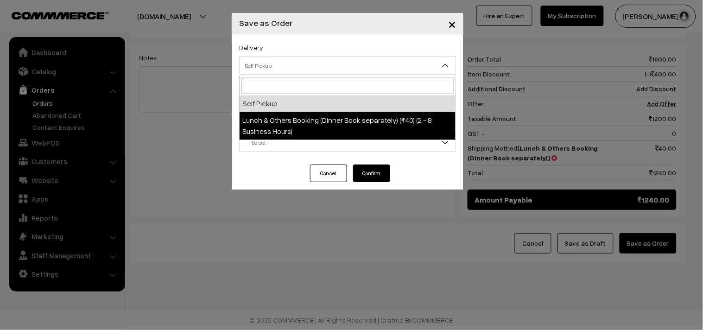
drag, startPoint x: 289, startPoint y: 115, endPoint x: 300, endPoint y: 109, distance: 12.0
select select "LOB1"
select select "3"
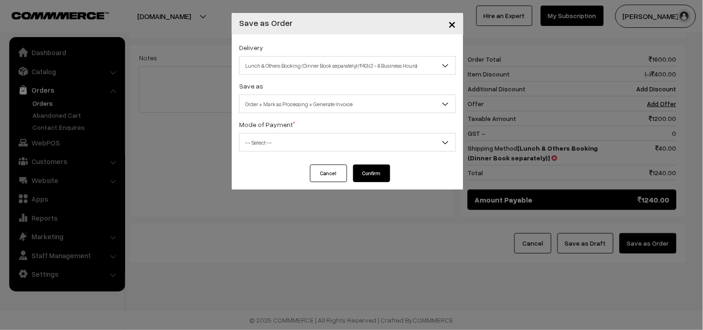
click at [305, 104] on span "Order + Mark as Processing + Generate Invoice" at bounding box center [348, 104] width 216 height 16
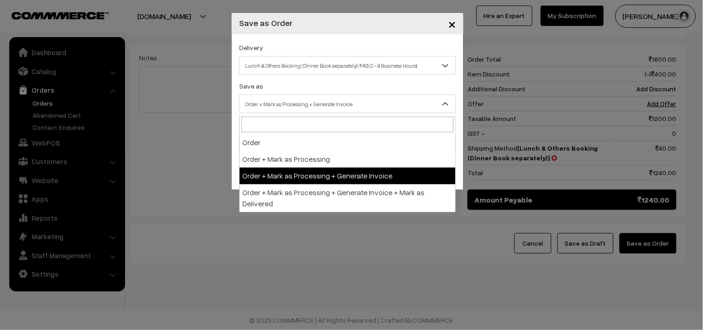
drag, startPoint x: 318, startPoint y: 169, endPoint x: 277, endPoint y: 152, distance: 44.7
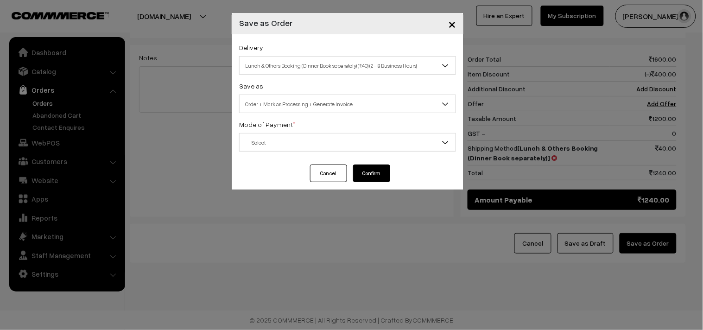
click at [277, 152] on div "Delivery Self Pickup Lunch & Others Booking (Dinner Book separately) (₹40) (2 -…" at bounding box center [348, 99] width 232 height 130
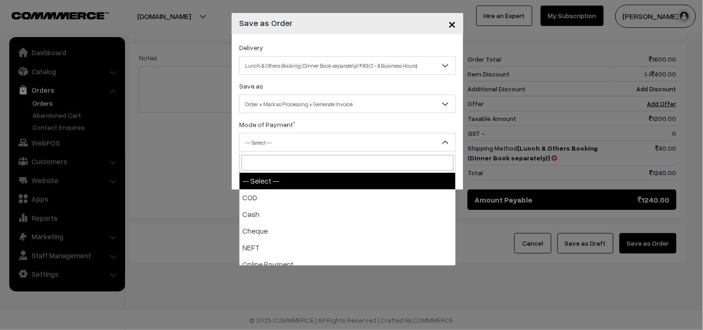
click at [261, 150] on span "-- Select --" at bounding box center [348, 142] width 216 height 16
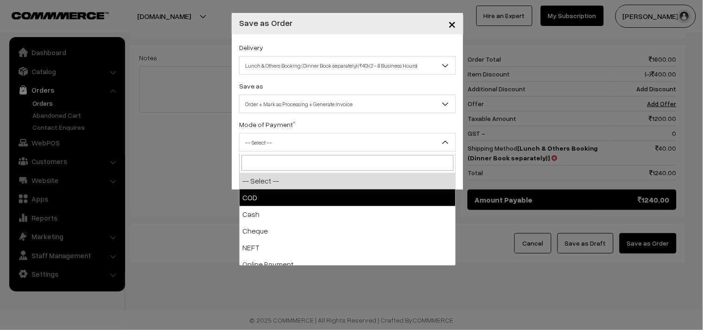
drag, startPoint x: 261, startPoint y: 194, endPoint x: 270, endPoint y: 195, distance: 8.4
select select "1"
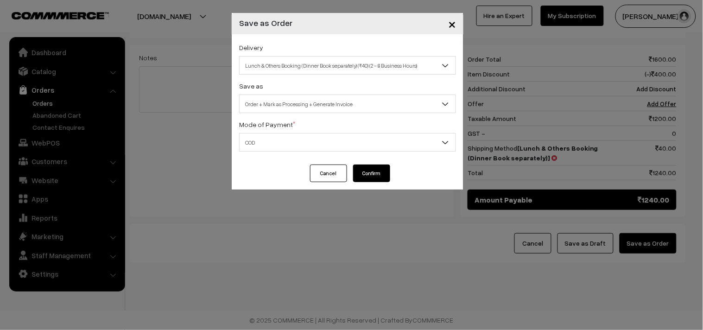
click at [382, 171] on button "Confirm" at bounding box center [371, 174] width 37 height 18
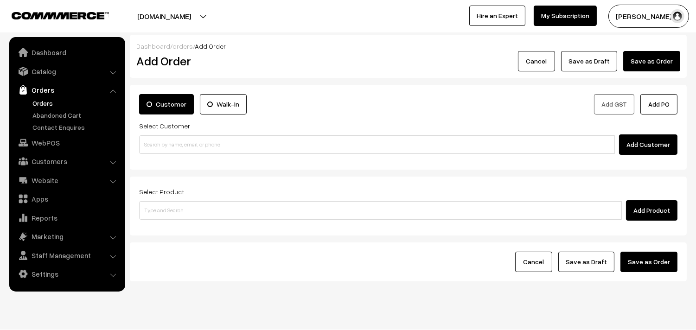
click at [42, 101] on link "Orders" at bounding box center [76, 103] width 92 height 10
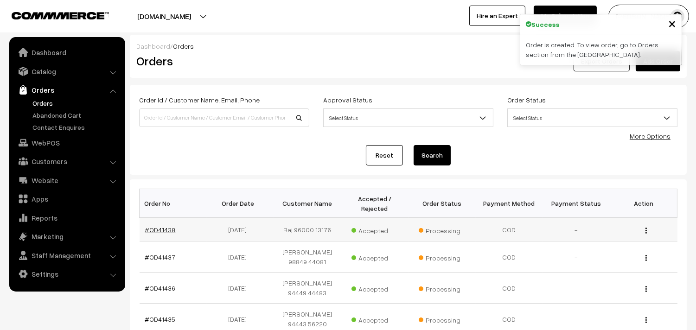
click at [154, 231] on link "#OD41438" at bounding box center [160, 230] width 31 height 8
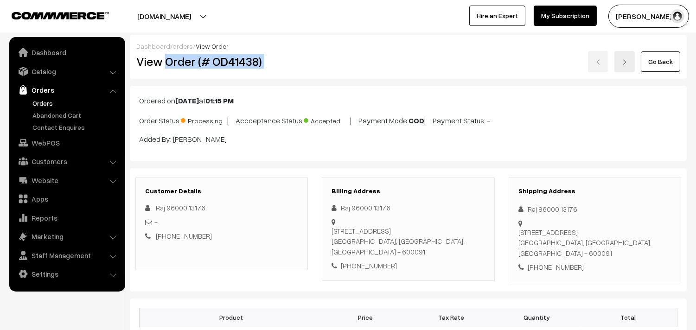
drag, startPoint x: 166, startPoint y: 59, endPoint x: 323, endPoint y: 57, distance: 157.2
click at [323, 57] on div "View Order (# OD41438) Go Back" at bounding box center [408, 61] width 558 height 21
copy div "Order (# OD41438)"
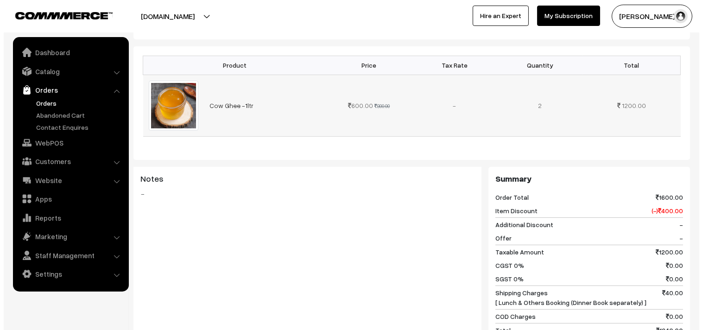
scroll to position [360, 0]
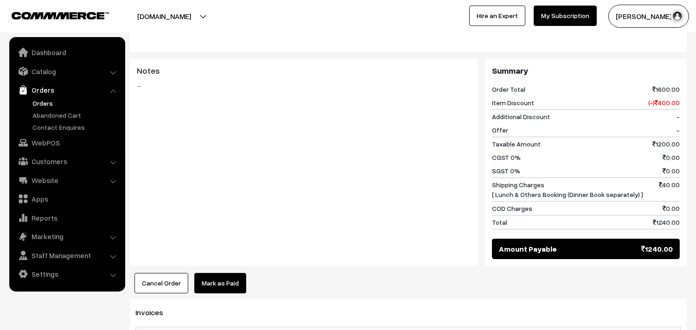
click at [170, 285] on button "Cancel Order" at bounding box center [161, 283] width 54 height 20
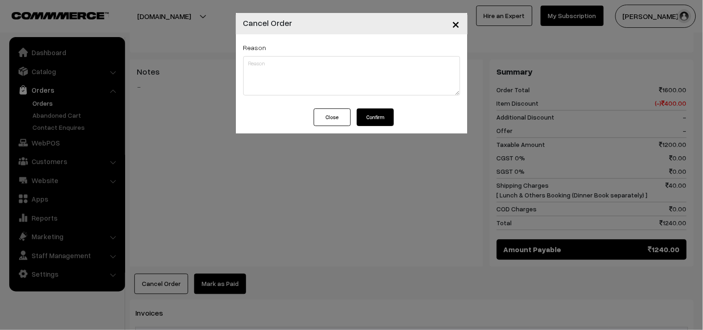
click at [379, 120] on button "Confirm" at bounding box center [375, 117] width 37 height 18
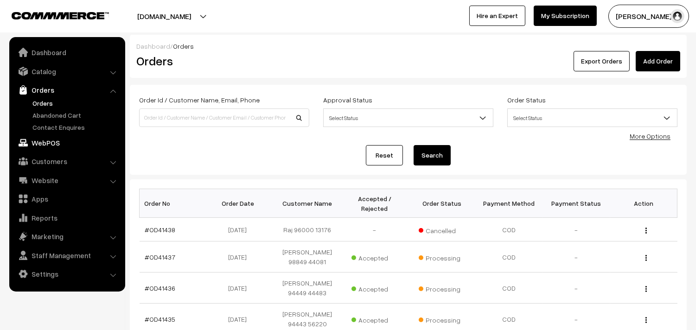
click at [50, 141] on link "WebPOS" at bounding box center [67, 142] width 110 height 17
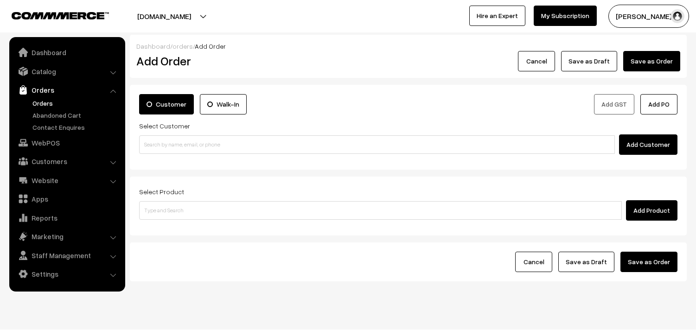
click at [177, 152] on input at bounding box center [377, 144] width 476 height 19
type input "Order (# OD41438)"
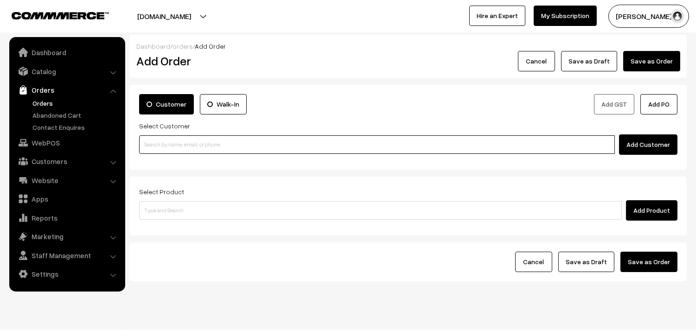
paste input "96000 13176"
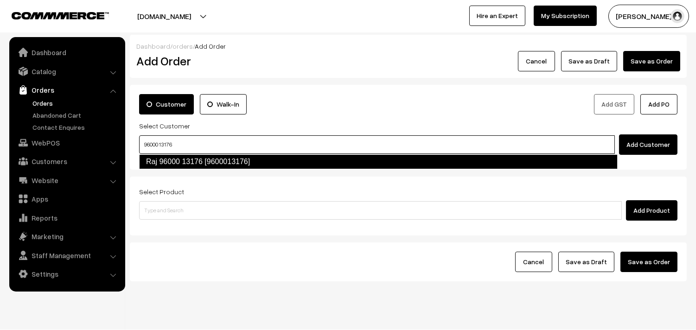
click at [168, 161] on link "Raj 96000 13176 [9600013176]" at bounding box center [378, 161] width 478 height 15
type input "96000 13176"
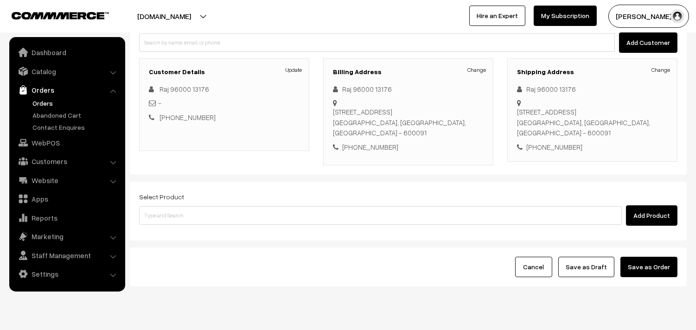
scroll to position [103, 0]
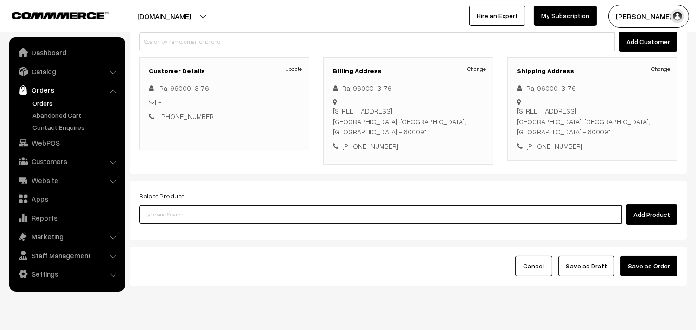
drag, startPoint x: 200, startPoint y: 212, endPoint x: 187, endPoint y: 197, distance: 20.1
click at [200, 212] on input at bounding box center [380, 214] width 483 height 19
type input "cow ghee"
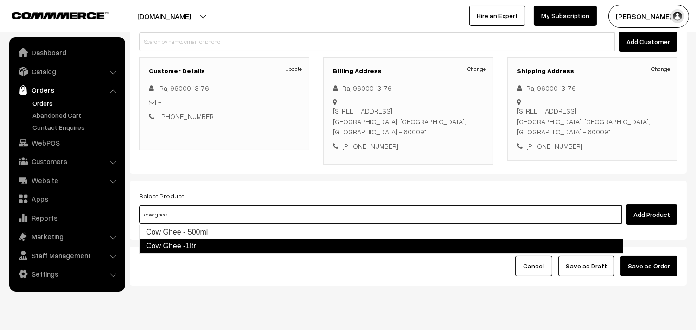
click at [189, 242] on link "Cow Ghee -1ltr" at bounding box center [381, 246] width 484 height 15
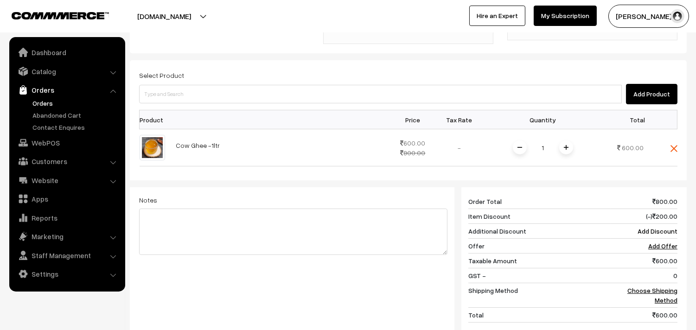
scroll to position [309, 0]
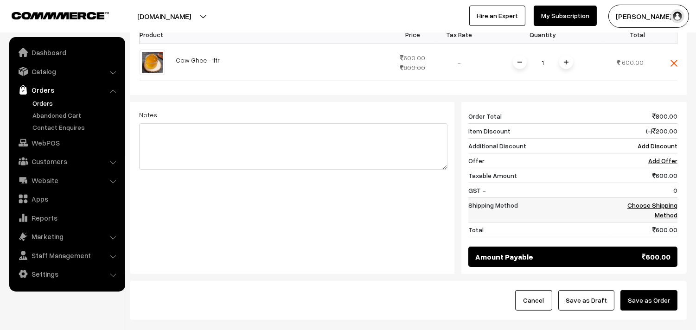
click at [652, 209] on link "Choose Shipping Method" at bounding box center [652, 210] width 50 height 18
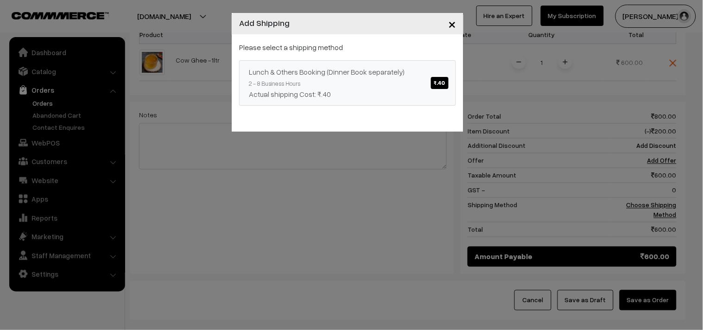
click at [433, 71] on div "Lunch & Others Booking (Dinner Book separately) ₹.40" at bounding box center [348, 71] width 198 height 11
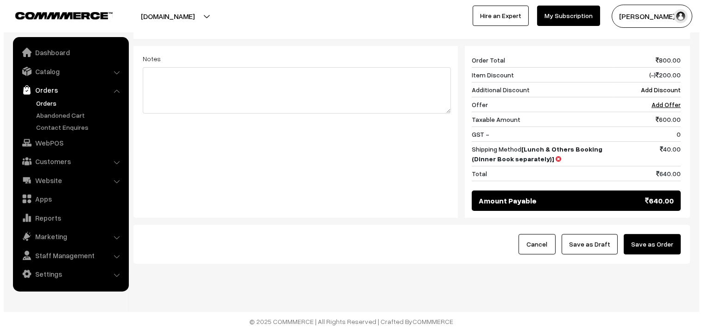
scroll to position [367, 0]
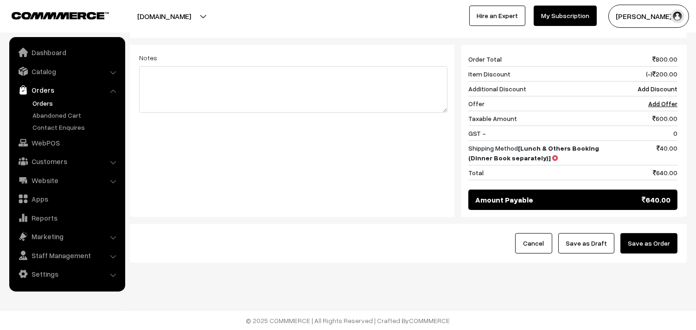
click at [632, 249] on button "Save as Order" at bounding box center [648, 243] width 57 height 20
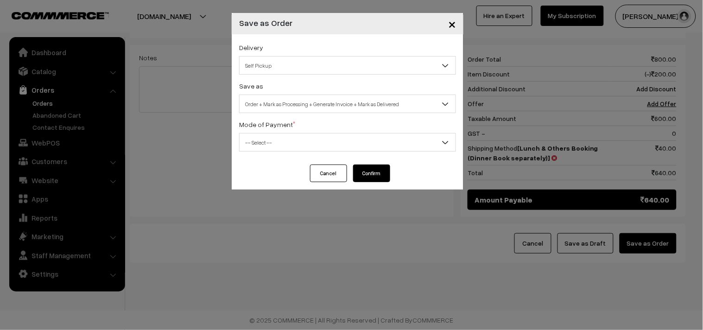
drag, startPoint x: 274, startPoint y: 56, endPoint x: 277, endPoint y: 89, distance: 34.0
click at [272, 56] on div "Delivery Self Pickup Lunch & Others Booking (Dinner Book separately) (₹40) (2 -…" at bounding box center [347, 58] width 217 height 33
drag, startPoint x: 271, startPoint y: 68, endPoint x: 269, endPoint y: 74, distance: 6.2
click at [270, 68] on span "Self Pickup" at bounding box center [348, 65] width 216 height 16
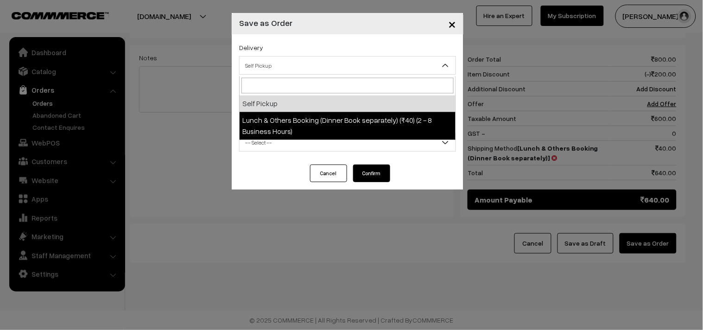
select select "LOB1"
select select "3"
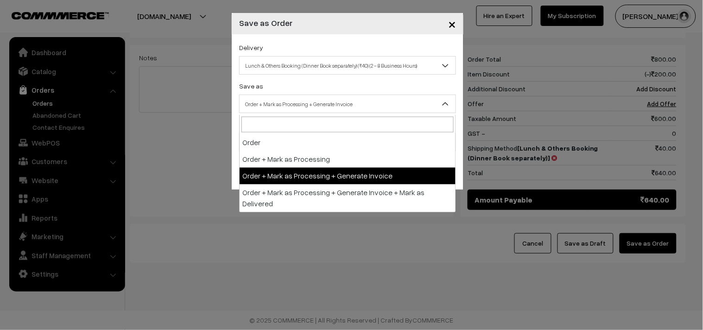
click at [290, 108] on span "Order + Mark as Processing + Generate Invoice" at bounding box center [348, 104] width 216 height 16
drag, startPoint x: 290, startPoint y: 173, endPoint x: 247, endPoint y: 142, distance: 53.1
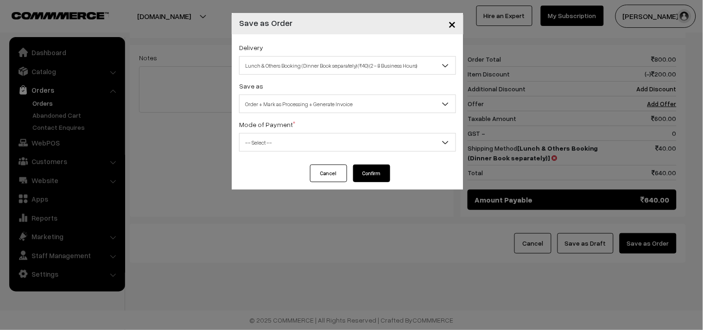
click at [247, 142] on span "-- Select --" at bounding box center [348, 142] width 216 height 16
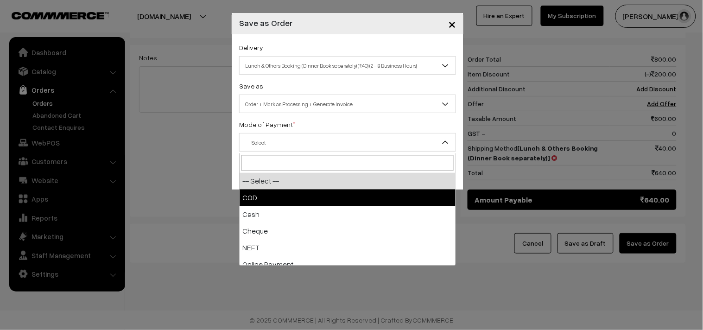
drag, startPoint x: 254, startPoint y: 190, endPoint x: 337, endPoint y: 197, distance: 83.7
select select "1"
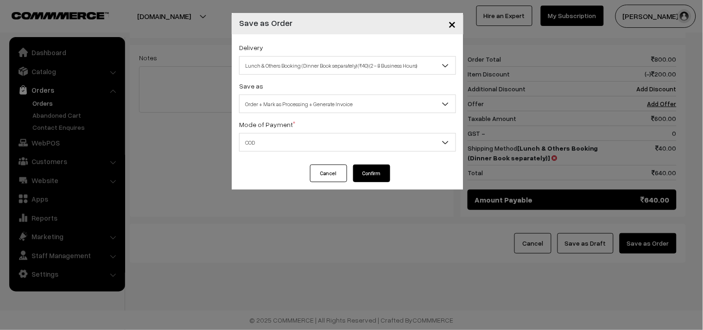
click at [383, 176] on button "Confirm" at bounding box center [371, 174] width 37 height 18
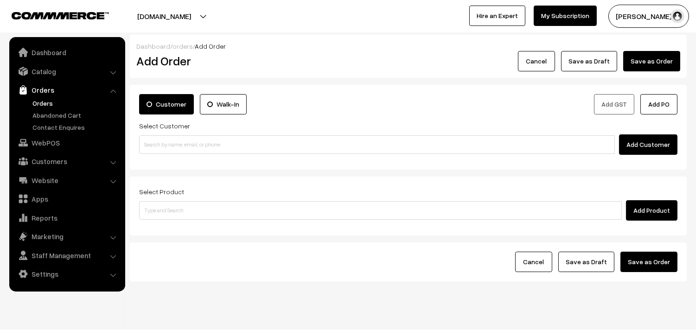
click at [47, 105] on link "Orders" at bounding box center [76, 103] width 92 height 10
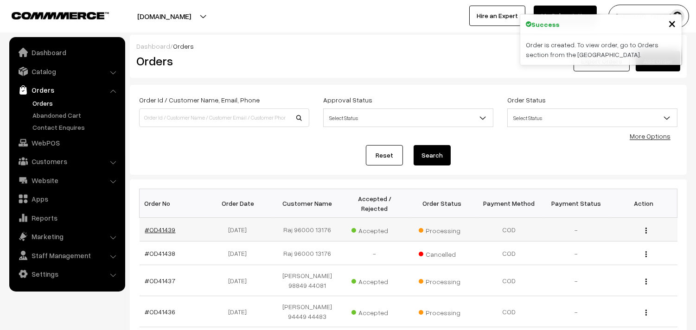
click at [152, 231] on link "#OD41439" at bounding box center [160, 230] width 31 height 8
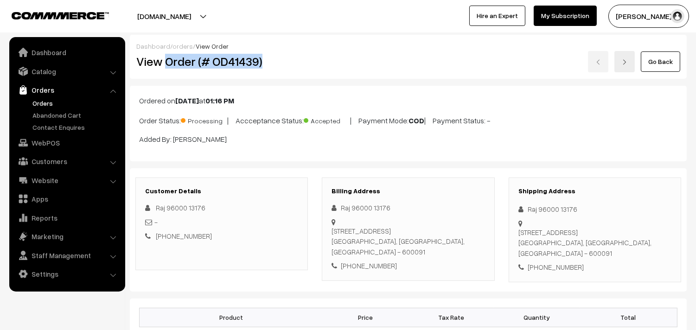
drag, startPoint x: 167, startPoint y: 57, endPoint x: 297, endPoint y: 63, distance: 130.4
click at [297, 63] on h2 "View Order (# OD41439)" at bounding box center [222, 61] width 172 height 14
copy h2 "Order (# OD41439)"
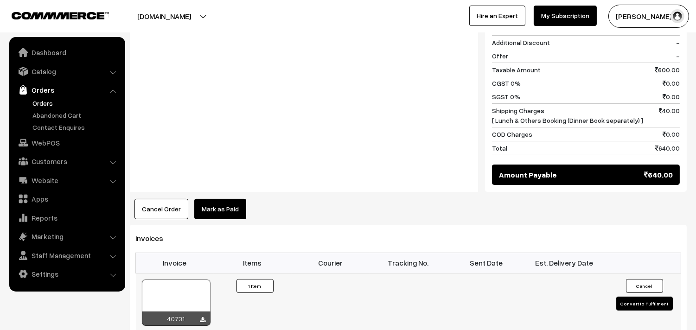
scroll to position [515, 0]
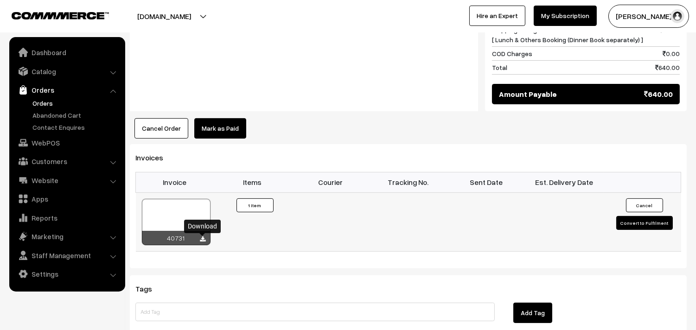
click at [204, 242] on icon at bounding box center [203, 239] width 6 height 6
click at [55, 141] on link "WebPOS" at bounding box center [67, 142] width 110 height 17
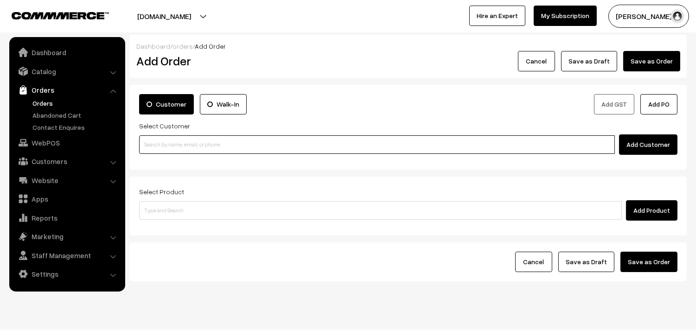
click at [184, 140] on input at bounding box center [377, 144] width 476 height 19
paste input "99402 89606"
click at [159, 136] on input "99402 89606" at bounding box center [377, 144] width 476 height 19
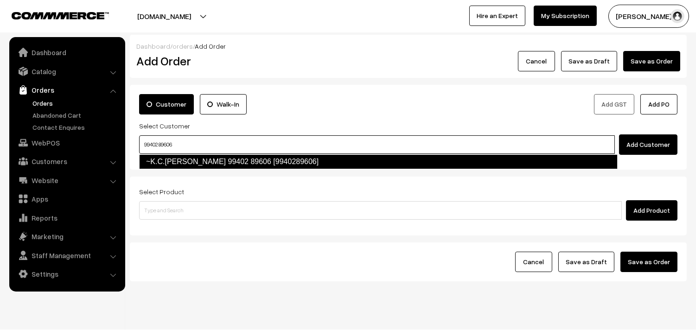
click at [160, 158] on link "~K.C.Subha 99402 89606 [9940289606]" at bounding box center [378, 161] width 478 height 15
type input "99402 89606"
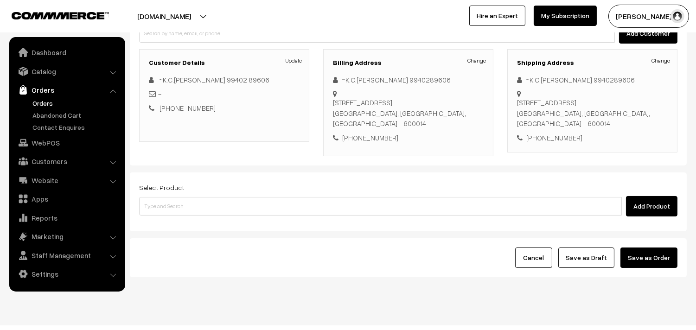
scroll to position [112, 0]
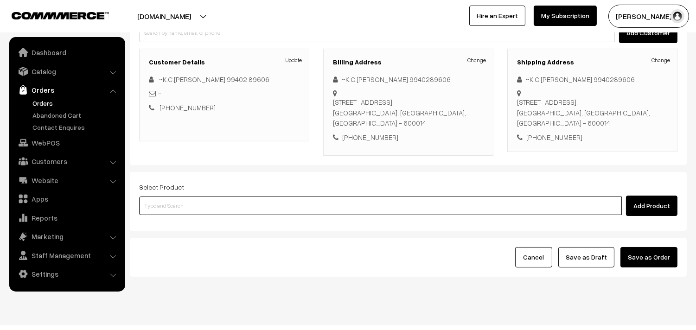
click at [173, 197] on input at bounding box center [380, 206] width 483 height 19
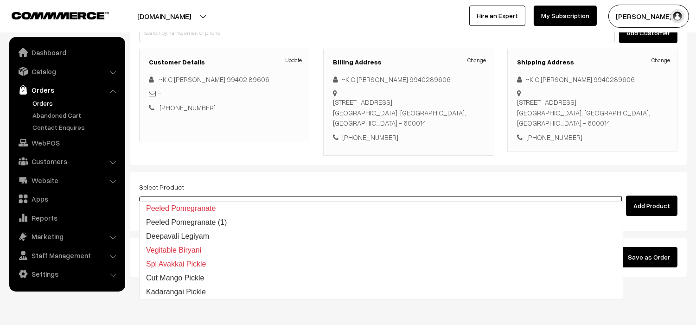
type input "lemon se"
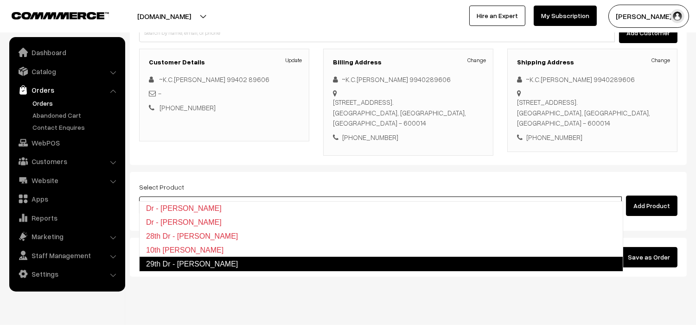
click at [187, 261] on link "29th Dr - Lemon Sevai" at bounding box center [381, 264] width 484 height 15
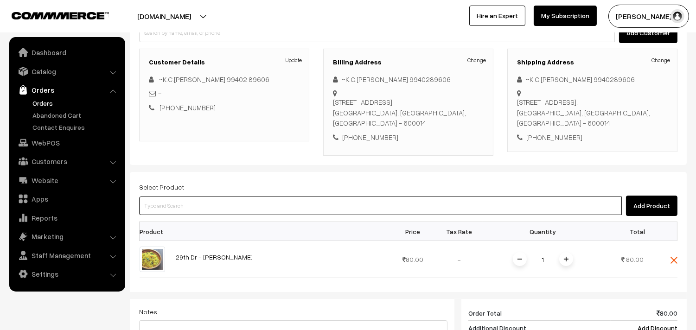
click at [186, 197] on input at bounding box center [380, 206] width 483 height 19
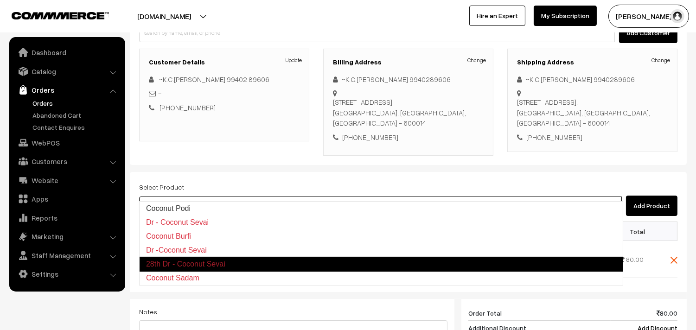
type input "coconut se"
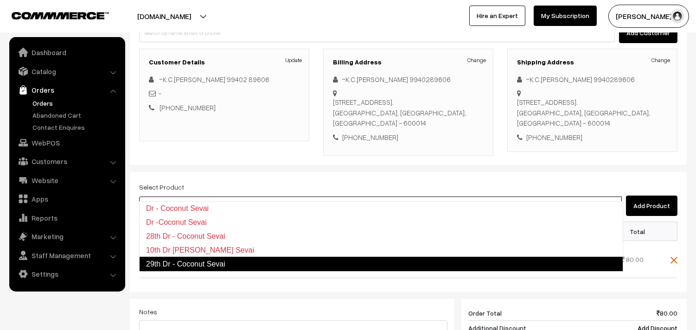
click at [183, 265] on link "29th Dr - Coconut Sevai" at bounding box center [381, 264] width 484 height 15
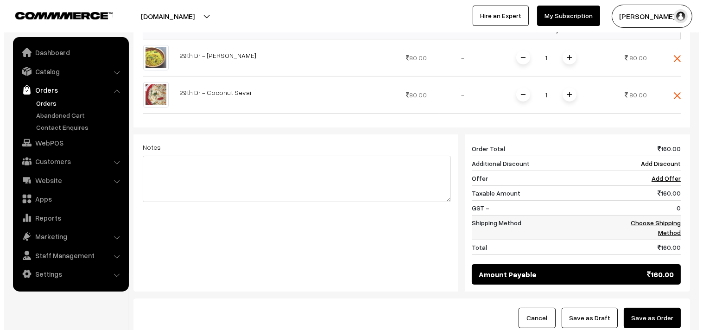
scroll to position [318, 0]
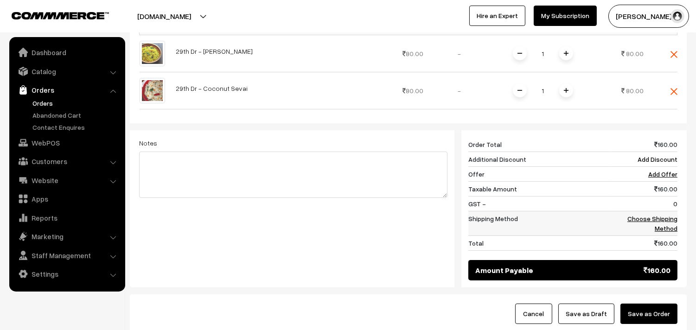
click at [654, 215] on link "Choose Shipping Method" at bounding box center [652, 224] width 50 height 18
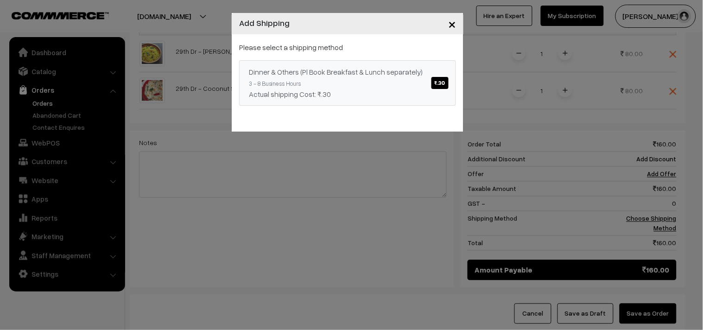
click at [372, 70] on div "Dinner & Others (Pl Book Breakfast & Lunch separately) ₹.30" at bounding box center [348, 71] width 198 height 11
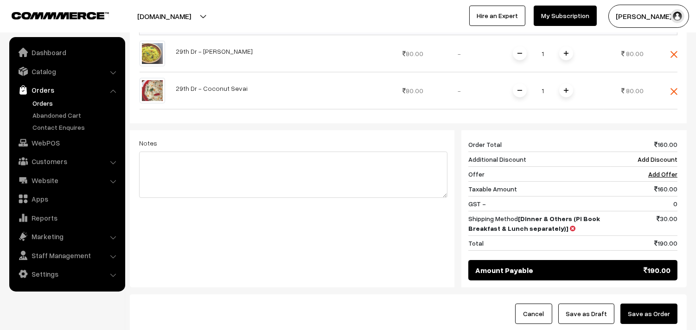
click at [636, 304] on button "Save as Order" at bounding box center [648, 314] width 57 height 20
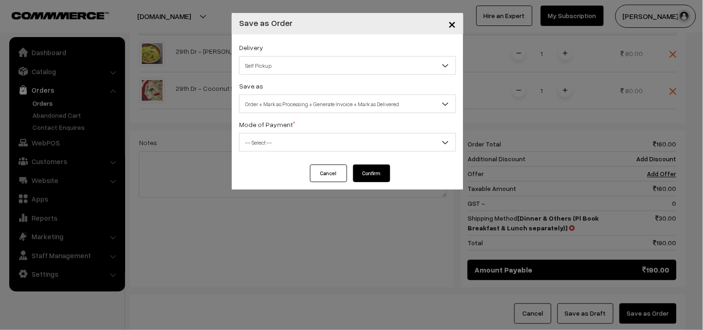
click at [269, 67] on span "Self Pickup" at bounding box center [348, 65] width 216 height 16
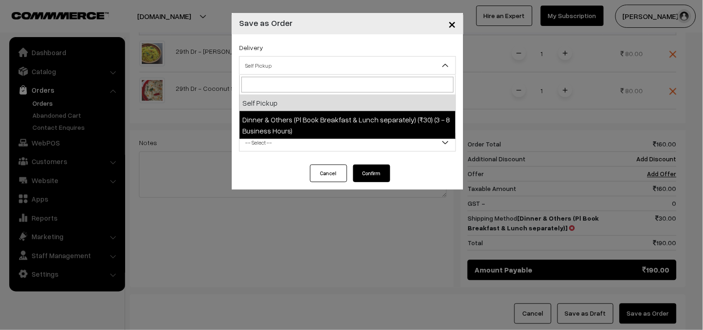
drag, startPoint x: 279, startPoint y: 110, endPoint x: 293, endPoint y: 105, distance: 15.8
select select "DOP1"
select select "3"
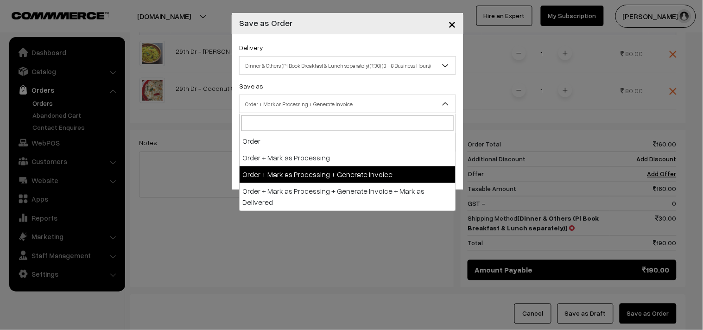
click at [294, 104] on span "Order + Mark as Processing + Generate Invoice" at bounding box center [348, 104] width 216 height 16
drag, startPoint x: 299, startPoint y: 172, endPoint x: 294, endPoint y: 167, distance: 6.2
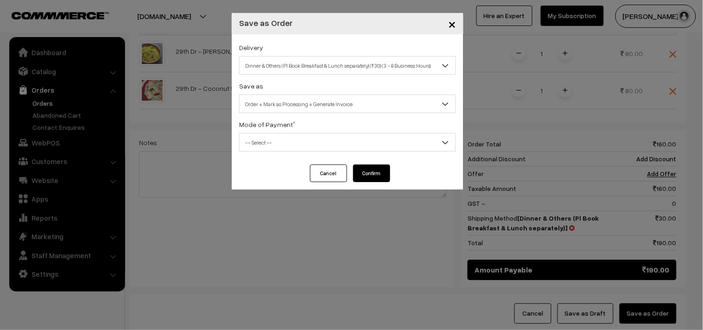
click at [262, 144] on span "-- Select --" at bounding box center [348, 142] width 216 height 16
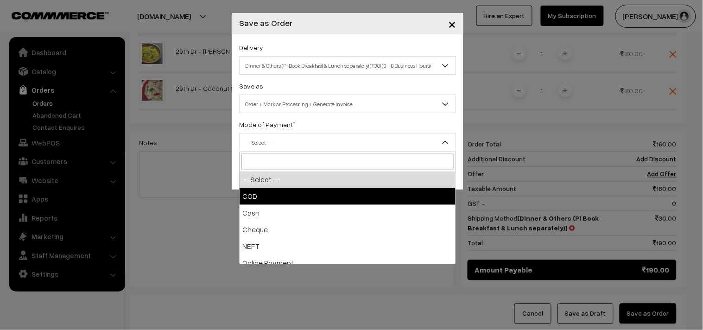
drag, startPoint x: 252, startPoint y: 200, endPoint x: 341, endPoint y: 188, distance: 89.9
select select "1"
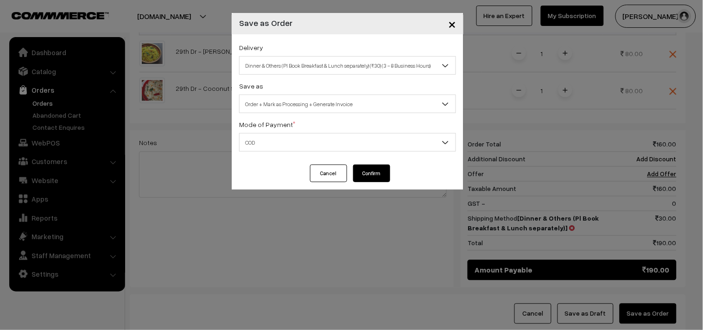
click at [372, 170] on button "Confirm" at bounding box center [371, 174] width 37 height 18
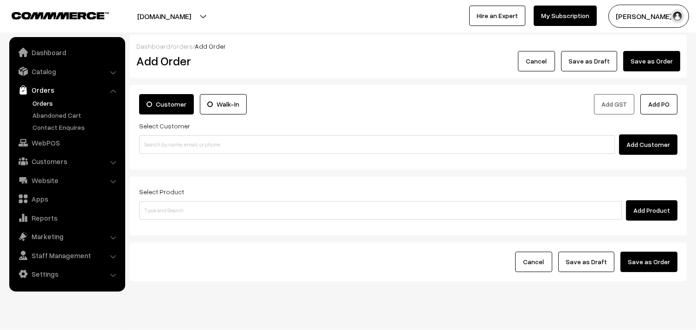
click at [51, 100] on link "Orders" at bounding box center [76, 103] width 92 height 10
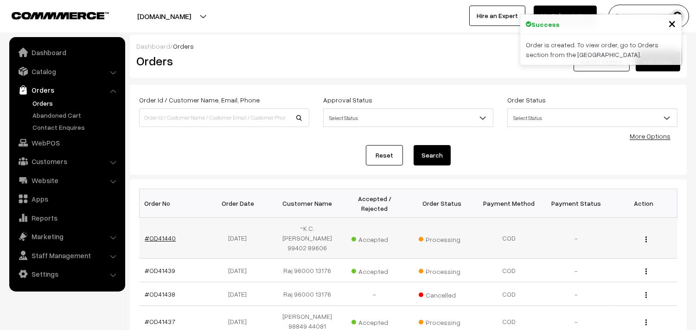
click at [155, 234] on link "#OD41440" at bounding box center [160, 238] width 31 height 8
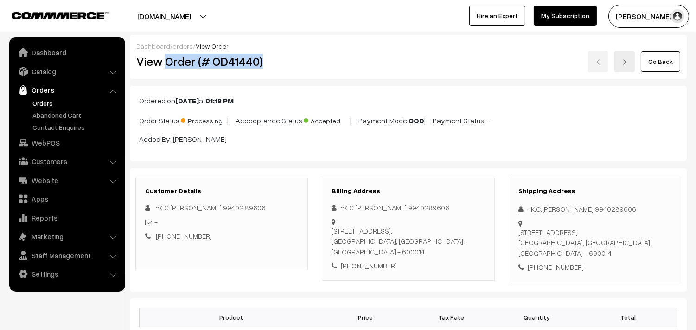
drag, startPoint x: 167, startPoint y: 62, endPoint x: 312, endPoint y: 72, distance: 145.9
click at [312, 71] on div "View Order (# OD41440)" at bounding box center [222, 61] width 186 height 21
copy h2 "Order (# OD41440)"
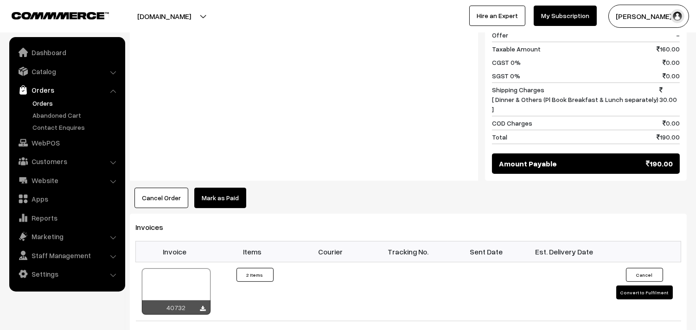
scroll to position [567, 0]
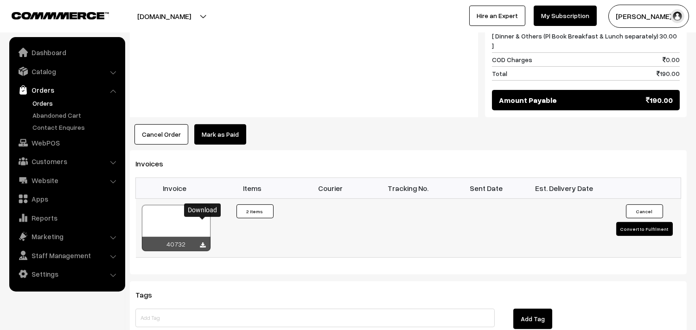
click at [204, 242] on icon at bounding box center [203, 245] width 6 height 6
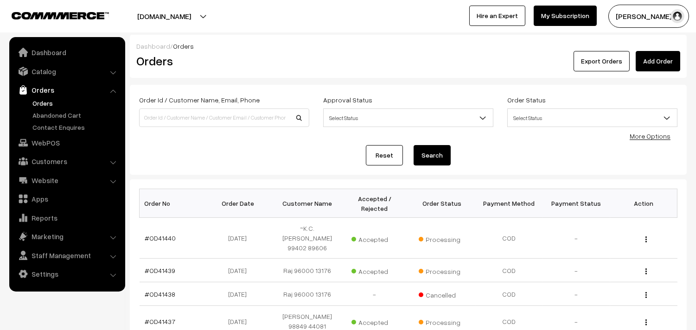
click at [36, 96] on link "Orders" at bounding box center [67, 90] width 110 height 17
click at [36, 97] on link "Orders" at bounding box center [67, 90] width 110 height 17
click at [39, 99] on link "Orders" at bounding box center [76, 103] width 92 height 10
